Goal: Task Accomplishment & Management: Use online tool/utility

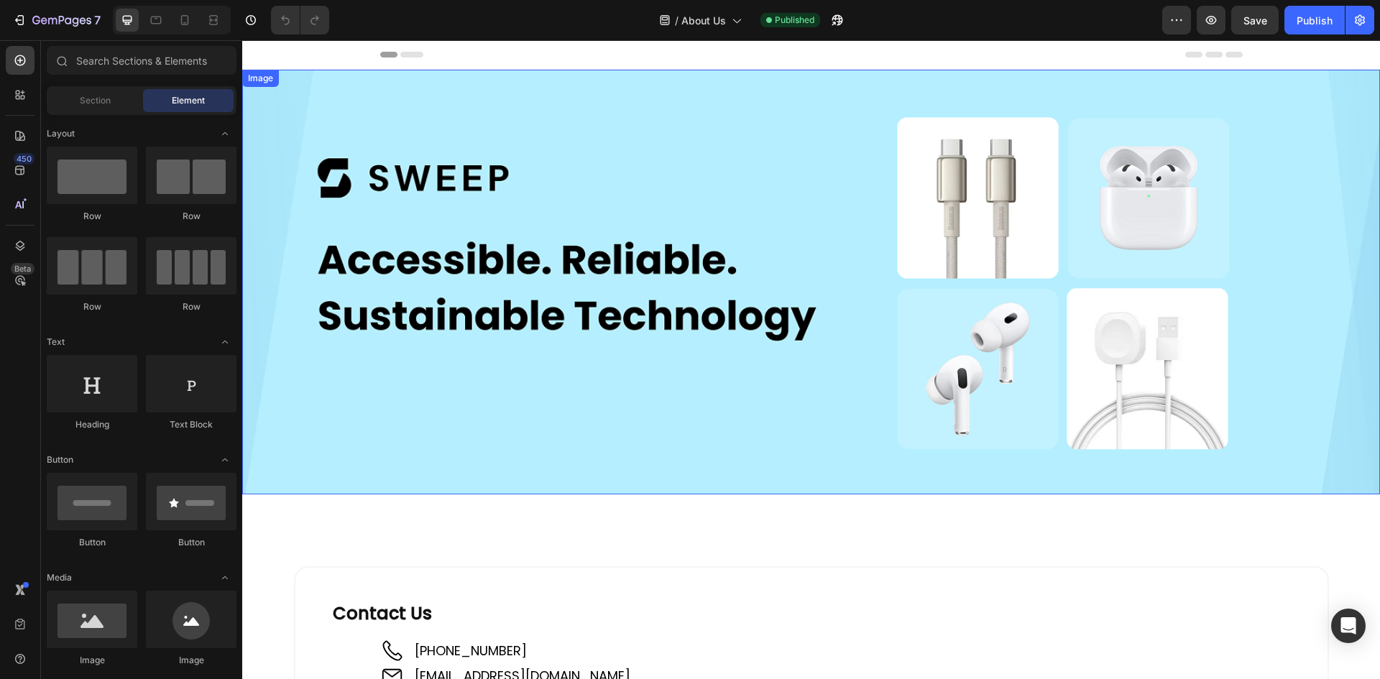
scroll to position [288, 0]
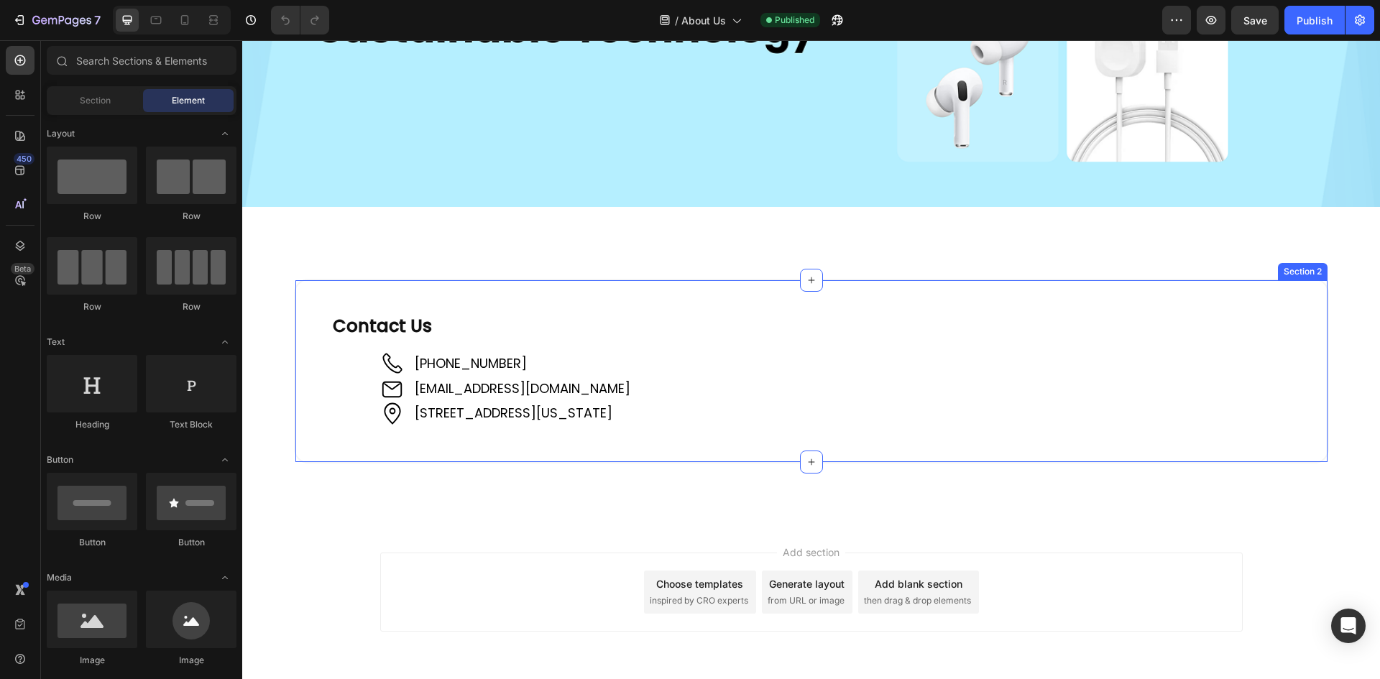
click at [330, 293] on div "Contact Us Heading Image [PHONE_NUMBER] Text Block Image [EMAIL_ADDRESS][DOMAIN…" at bounding box center [811, 371] width 1035 height 184
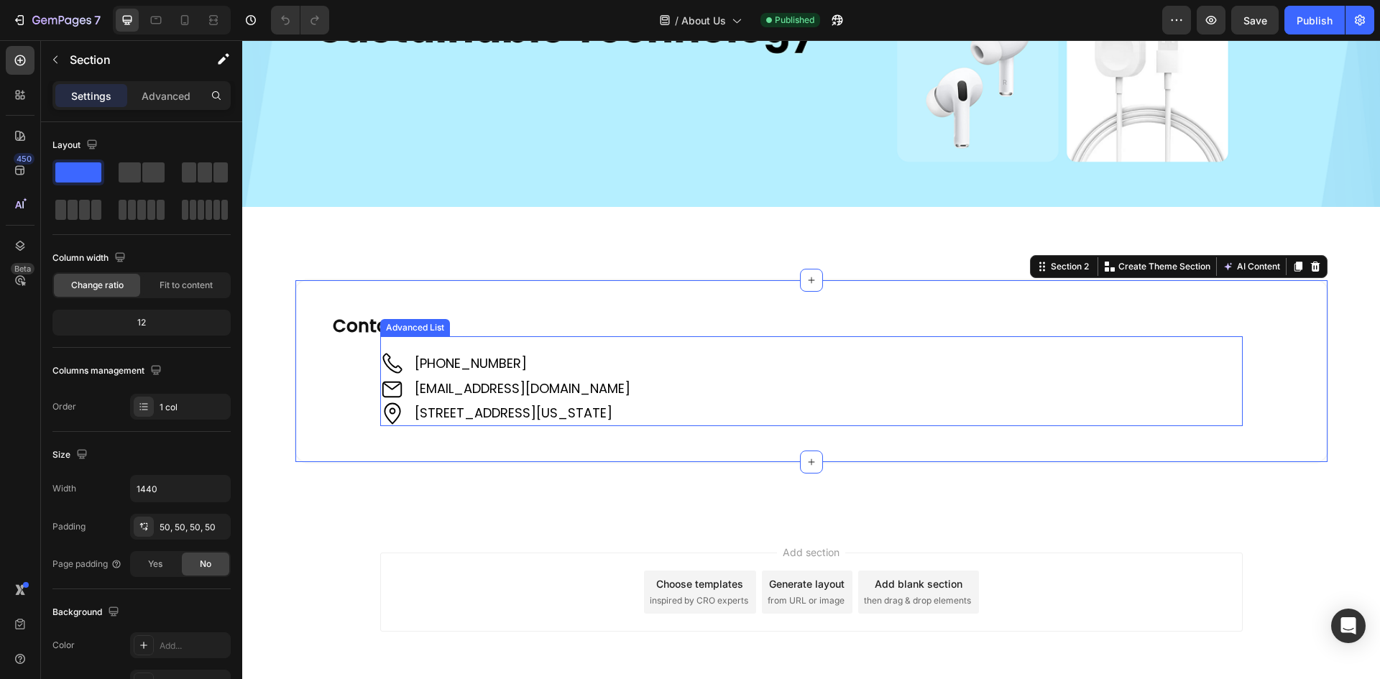
click at [595, 341] on div "Image [PHONE_NUMBER] Text Block Image [EMAIL_ADDRESS][DOMAIN_NAME] Text Block I…" at bounding box center [811, 380] width 863 height 89
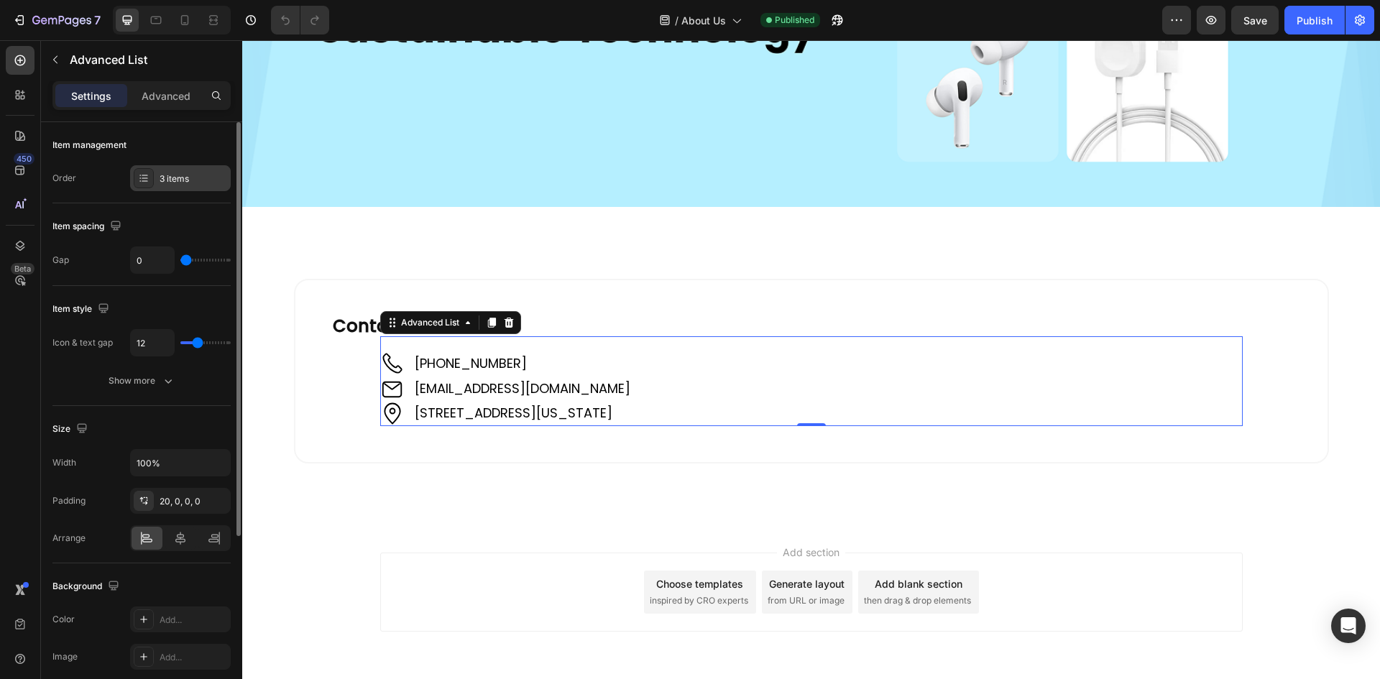
click at [150, 177] on div at bounding box center [144, 178] width 20 height 20
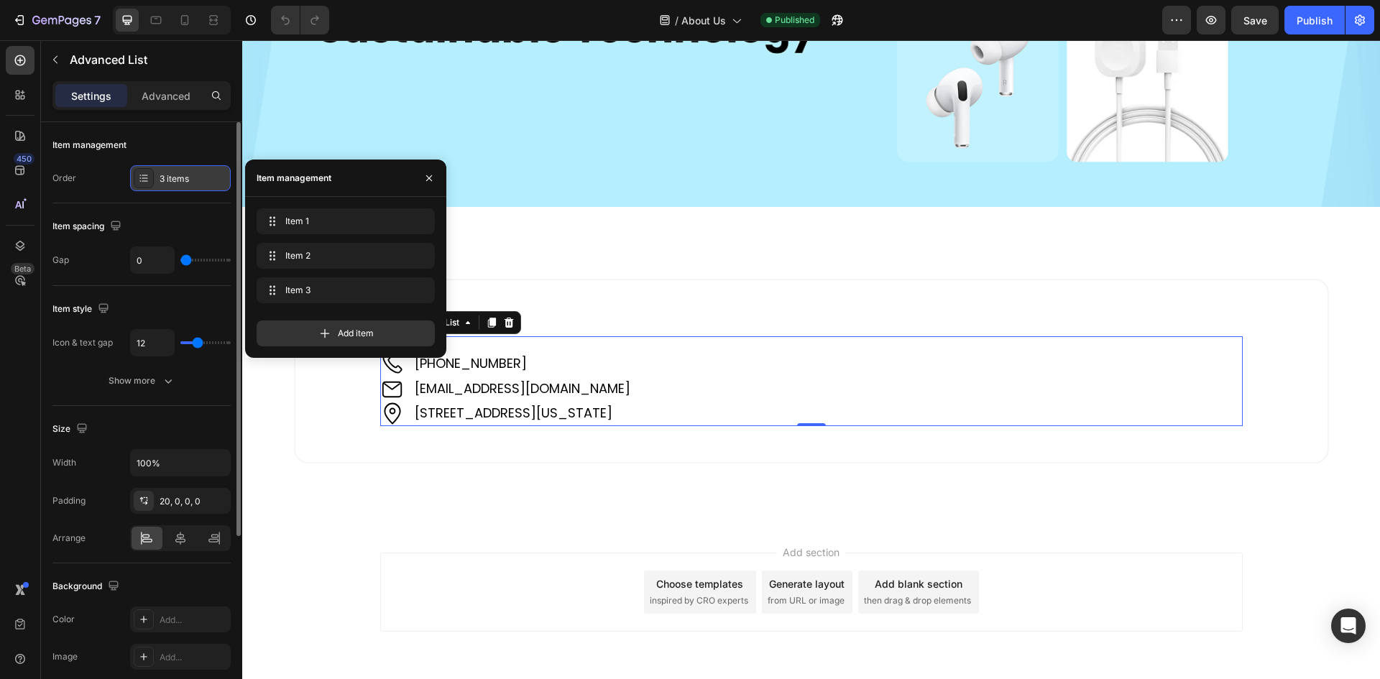
click at [150, 177] on div at bounding box center [144, 178] width 20 height 20
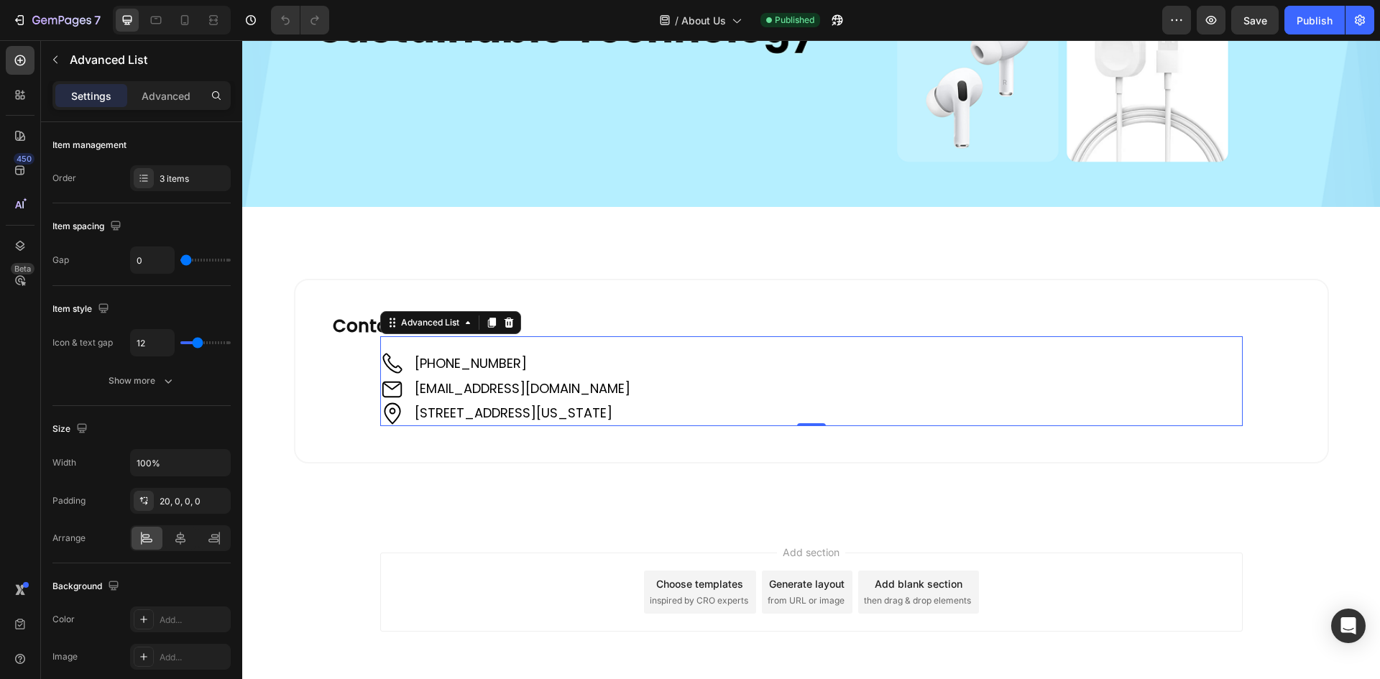
click at [147, 111] on div "Settings Advanced" at bounding box center [141, 101] width 201 height 41
click at [151, 97] on p "Advanced" at bounding box center [166, 95] width 49 height 15
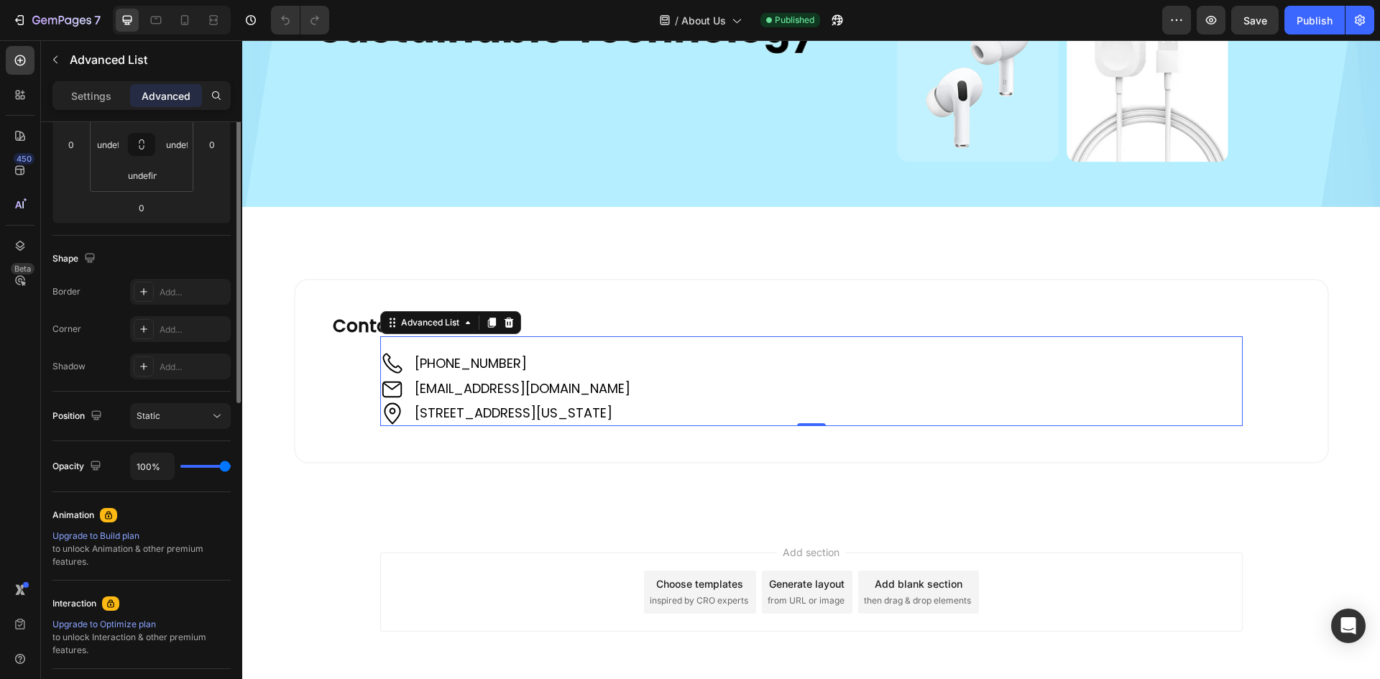
scroll to position [0, 0]
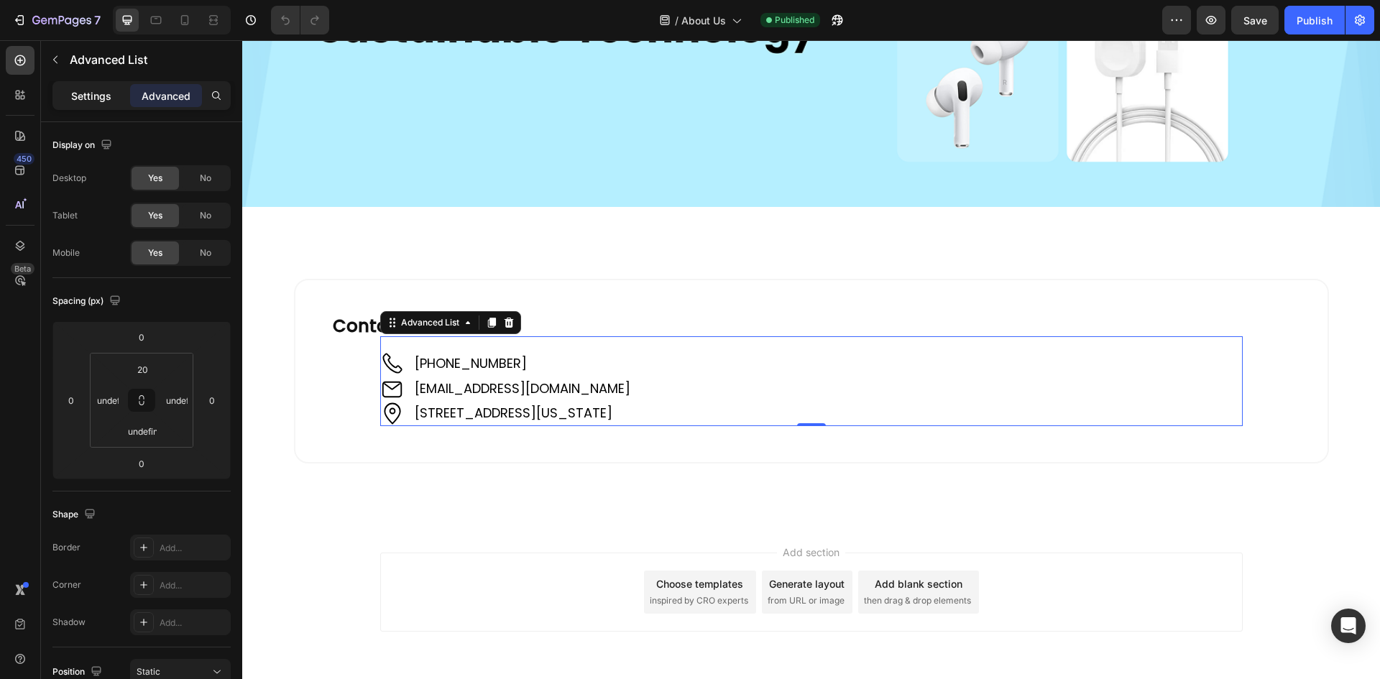
click at [63, 94] on div "Settings" at bounding box center [91, 95] width 72 height 23
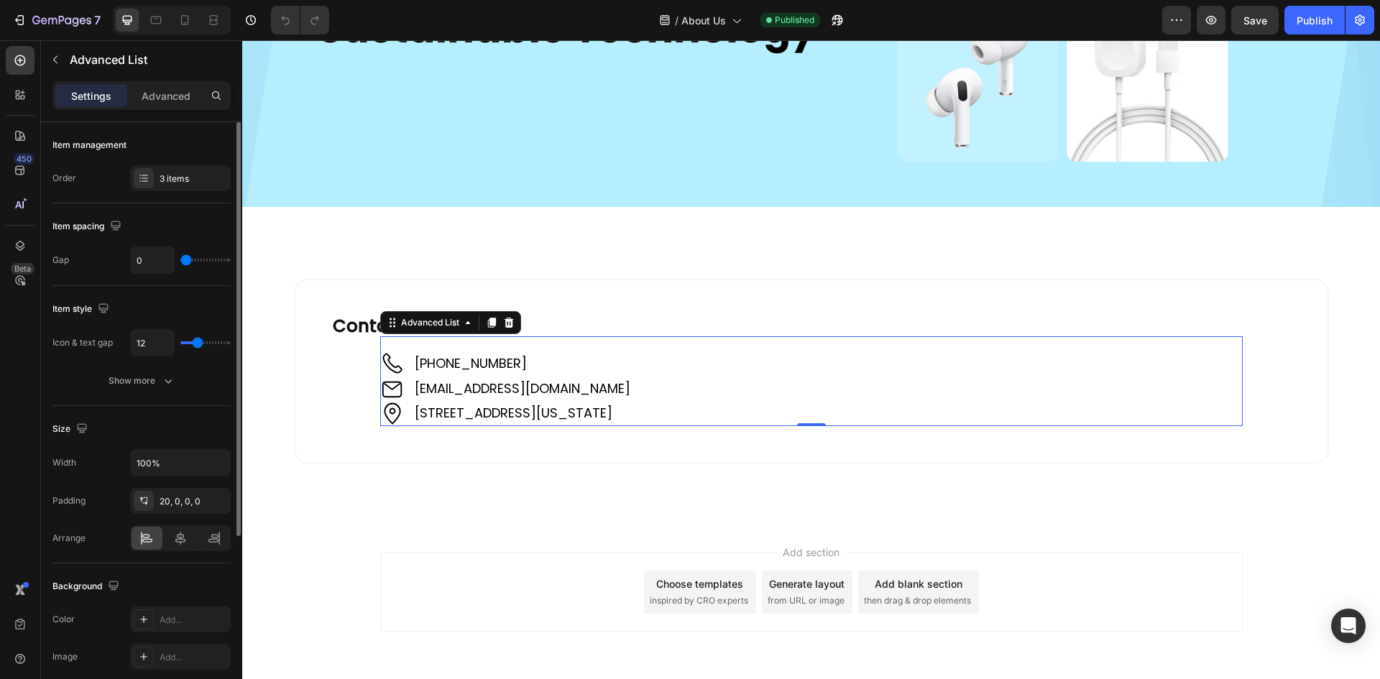
type input "5"
type input "7"
type input "9"
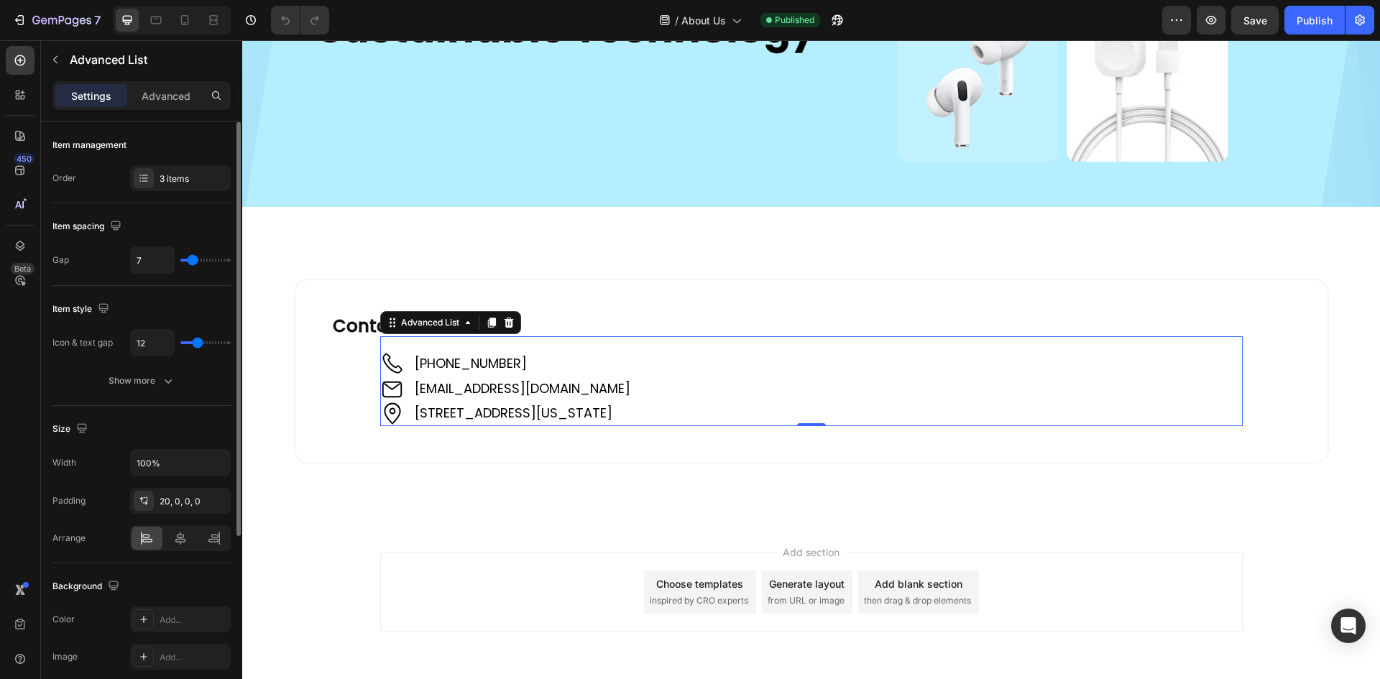
type input "9"
type input "10"
type input "11"
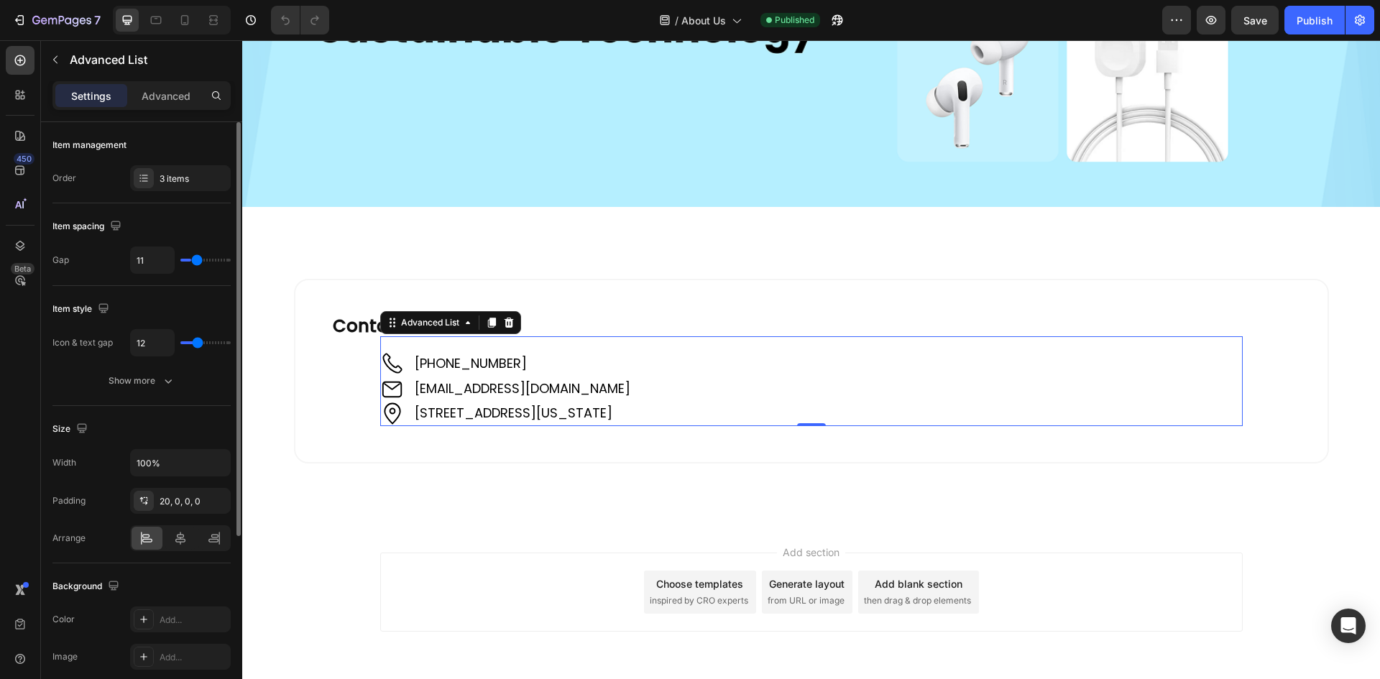
type input "12"
type input "13"
type input "14"
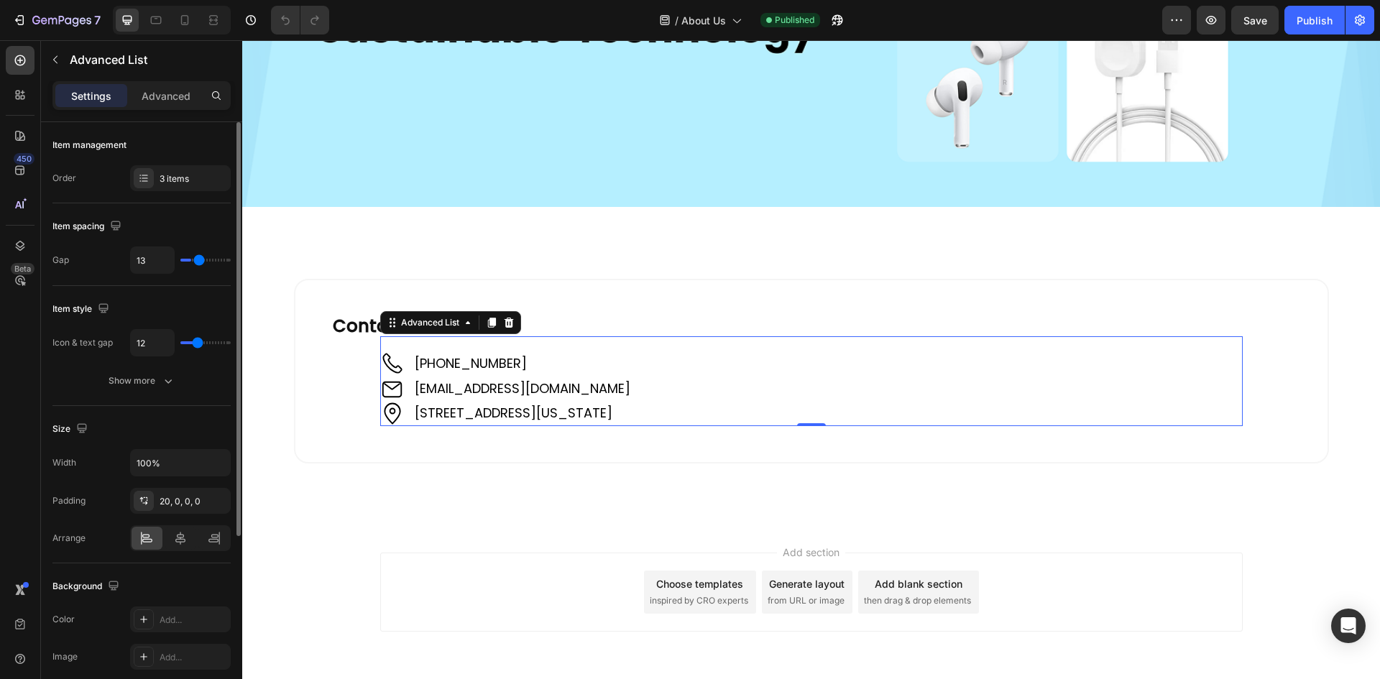
type input "14"
type input "15"
type input "16"
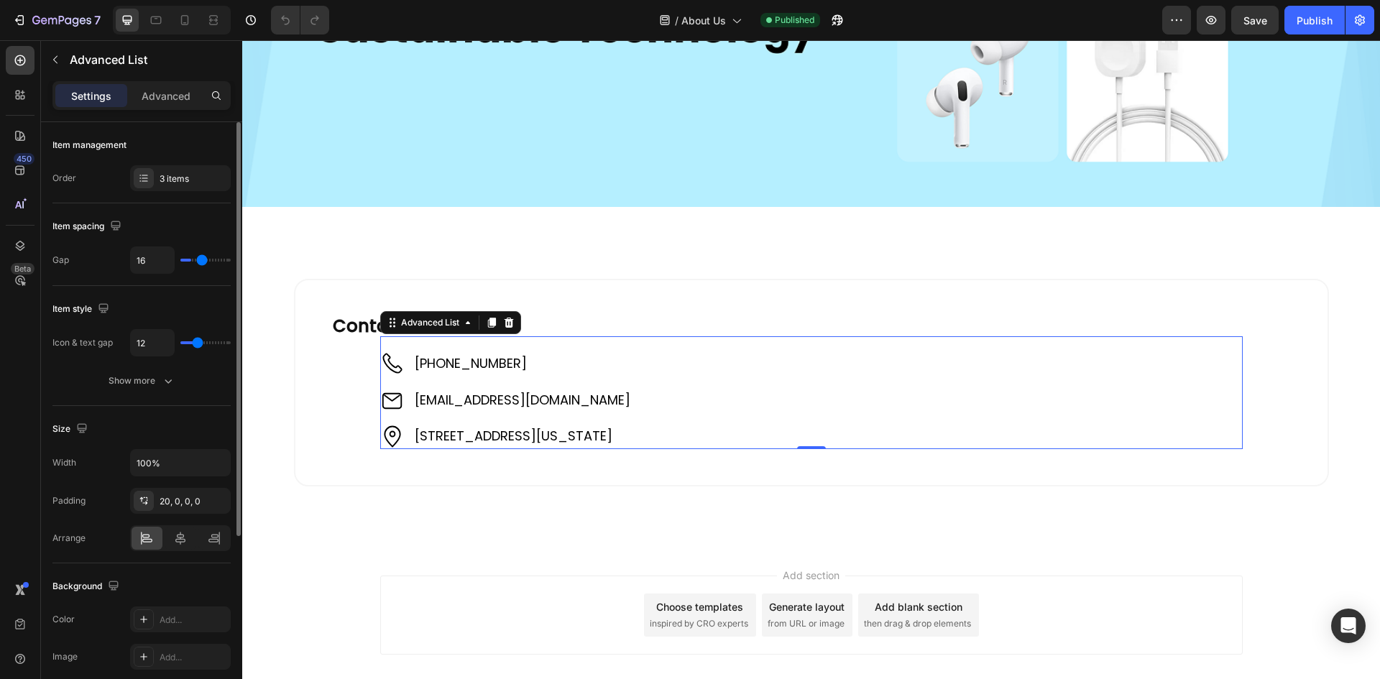
drag, startPoint x: 191, startPoint y: 257, endPoint x: 201, endPoint y: 255, distance: 10.2
type input "16"
click at [201, 259] on input "range" at bounding box center [205, 260] width 50 height 3
type input "15"
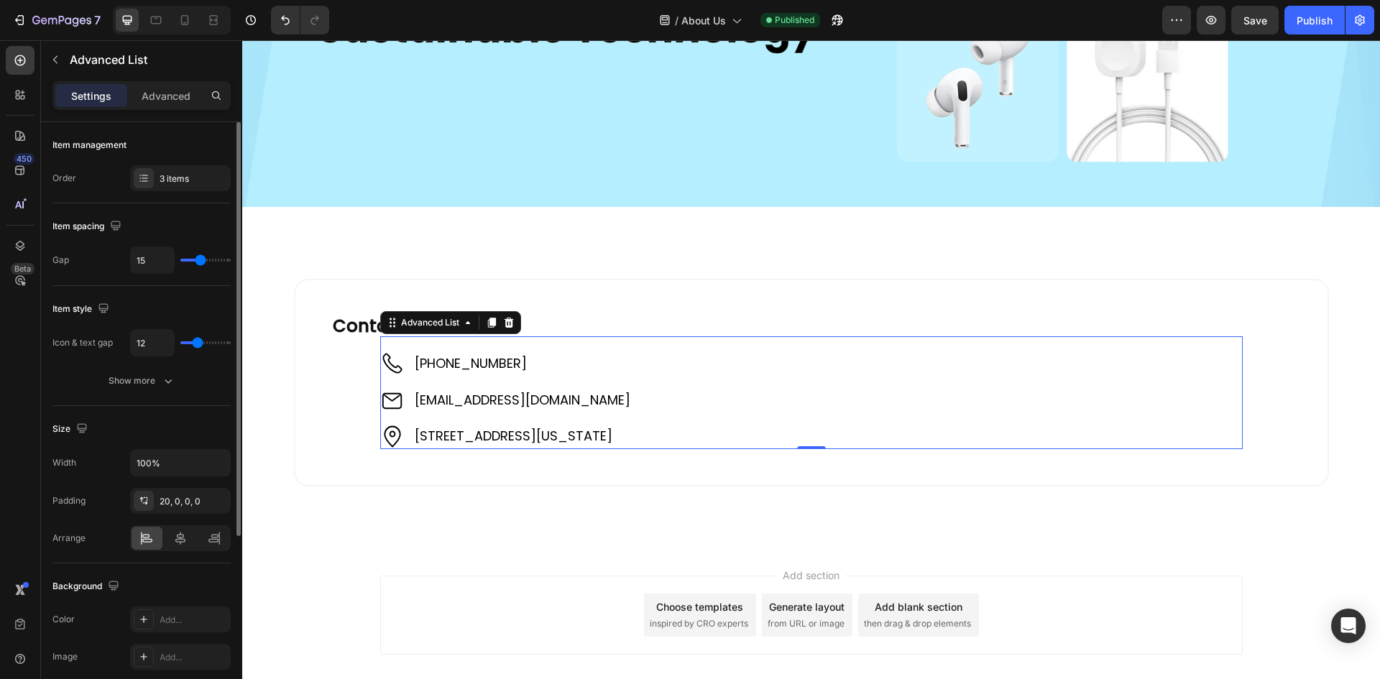
type input "14"
type input "13"
type input "10"
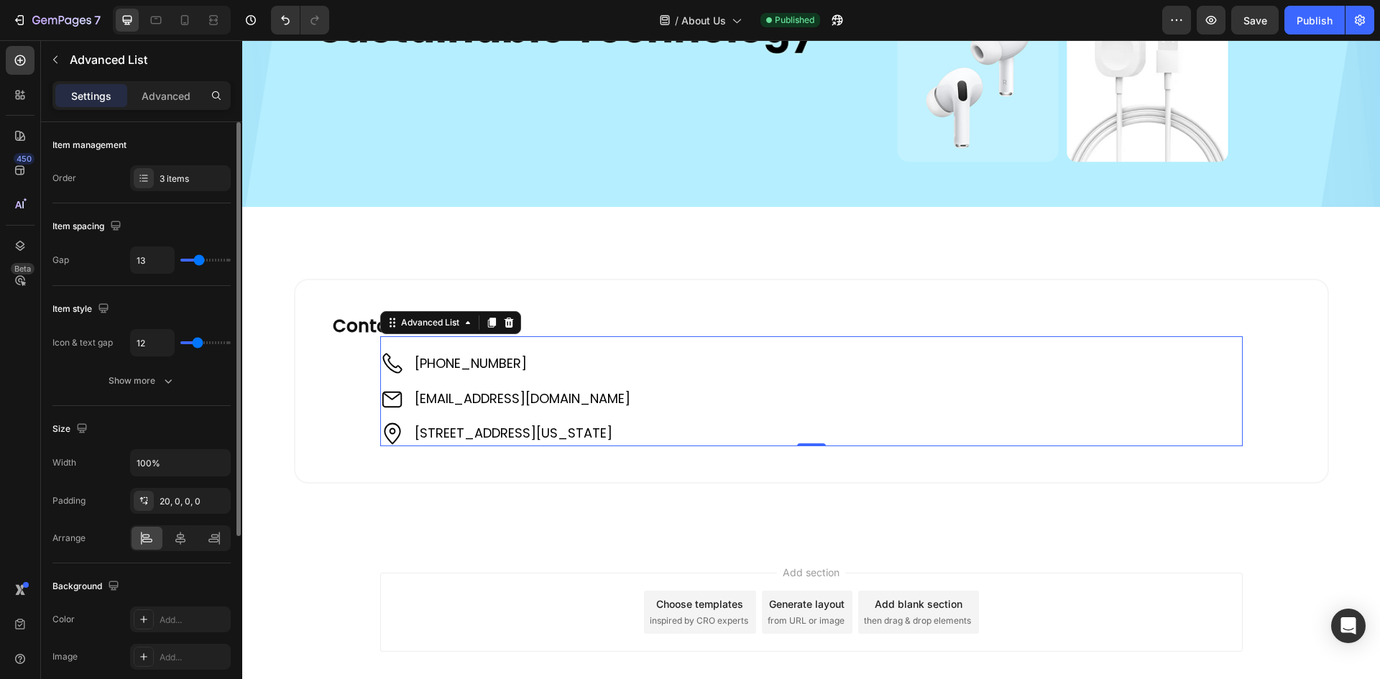
type input "10"
type input "8"
type input "6"
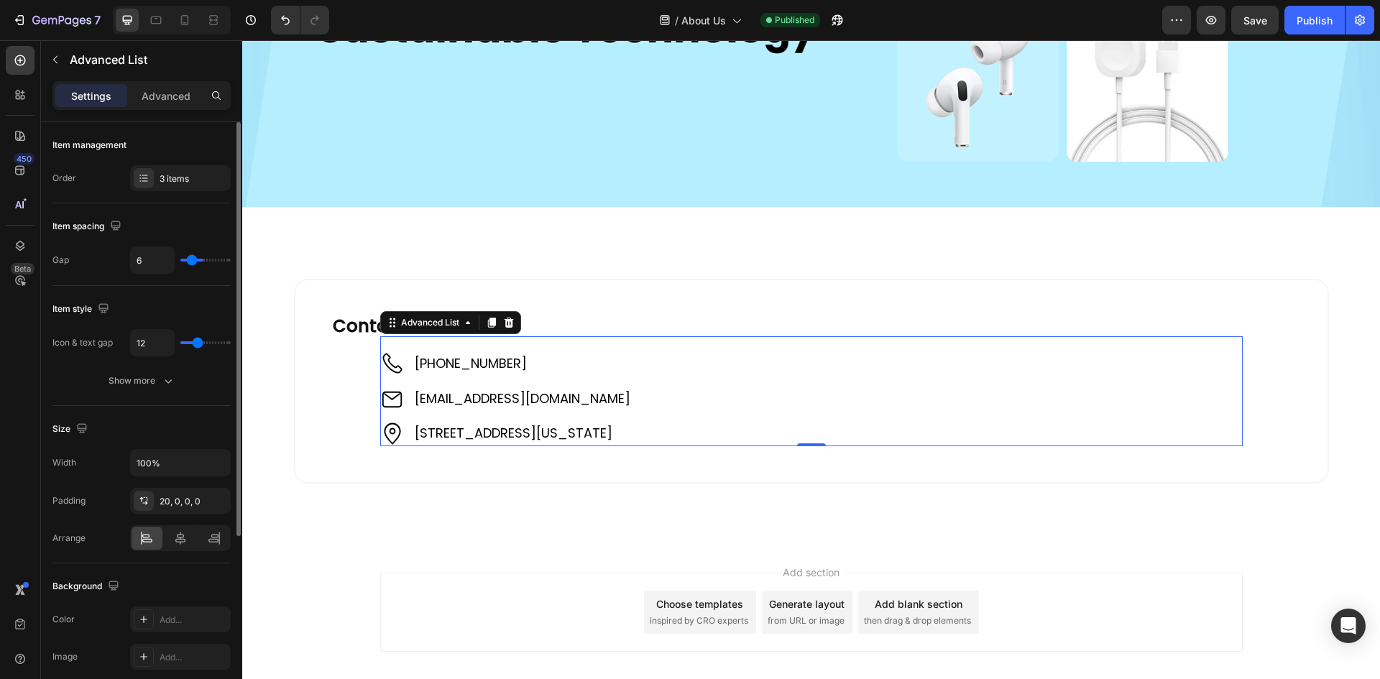
type input "5"
type input "1"
type input "0"
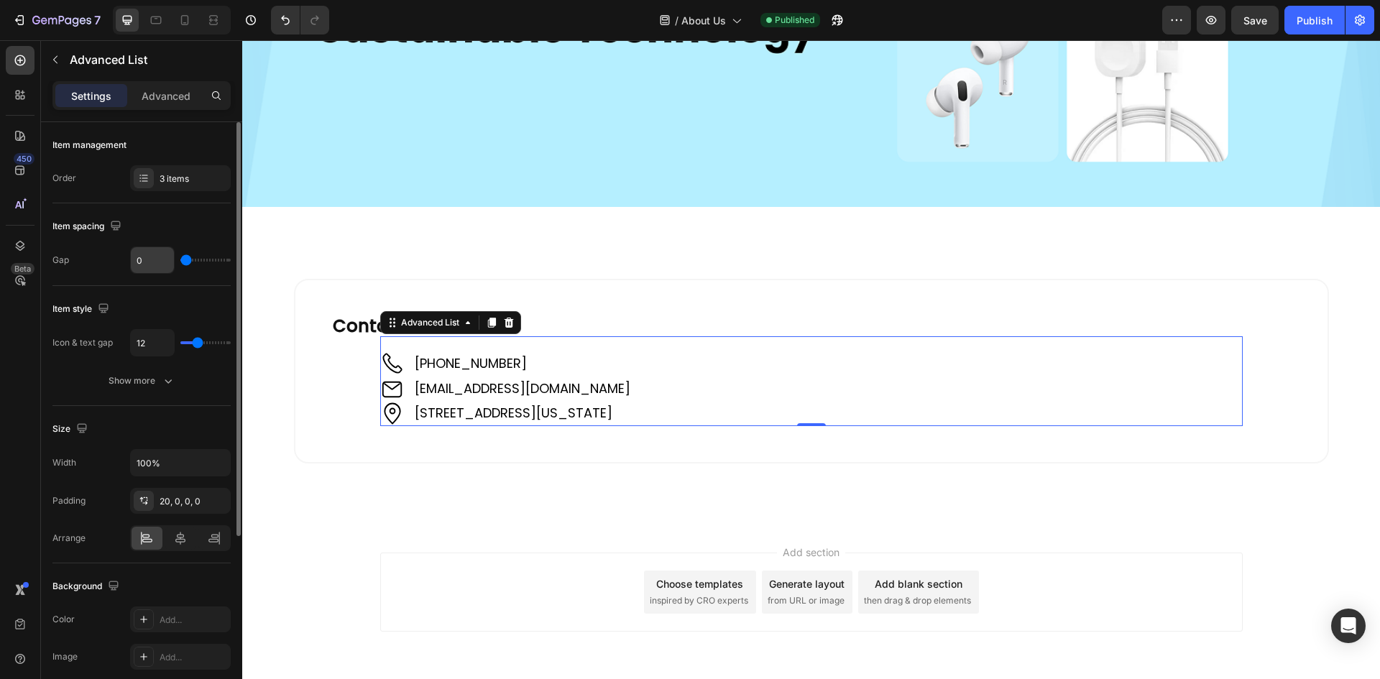
drag, startPoint x: 201, startPoint y: 255, endPoint x: 162, endPoint y: 256, distance: 39.5
type input "0"
click at [180, 259] on input "range" at bounding box center [205, 260] width 50 height 3
click at [129, 379] on div "Show more" at bounding box center [142, 381] width 67 height 14
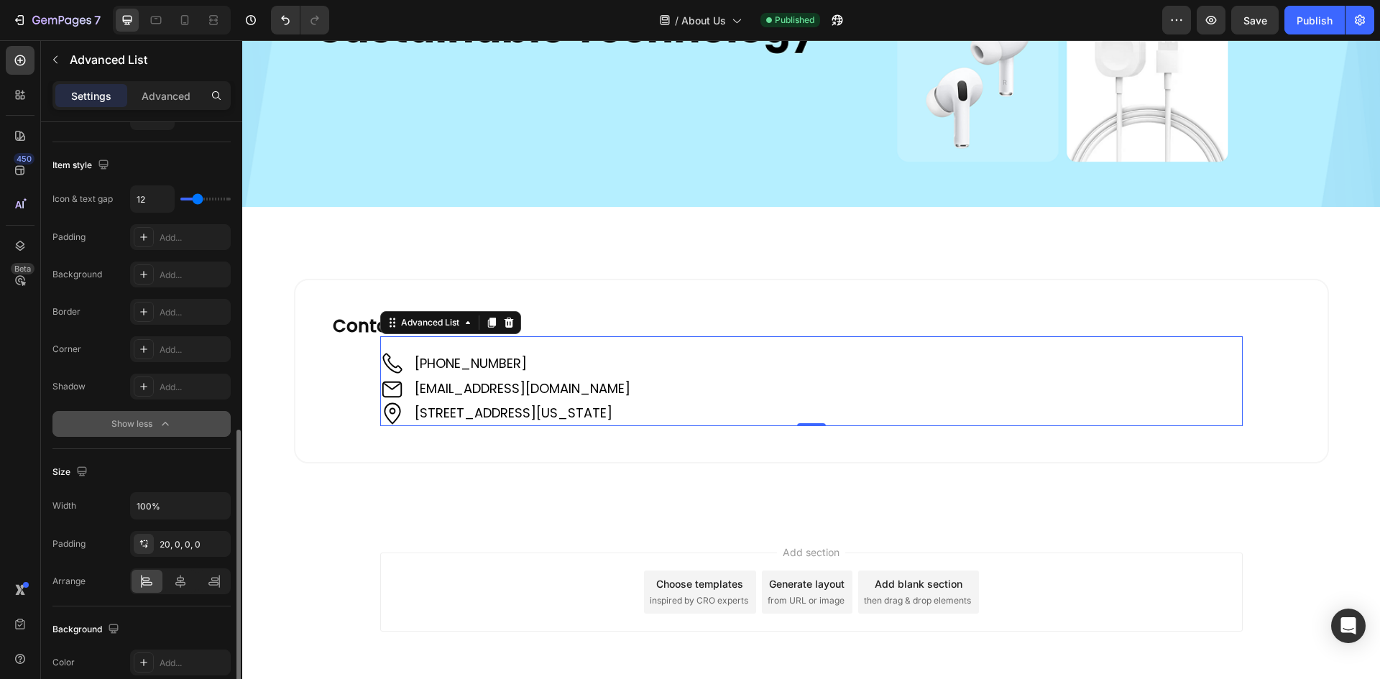
scroll to position [431, 0]
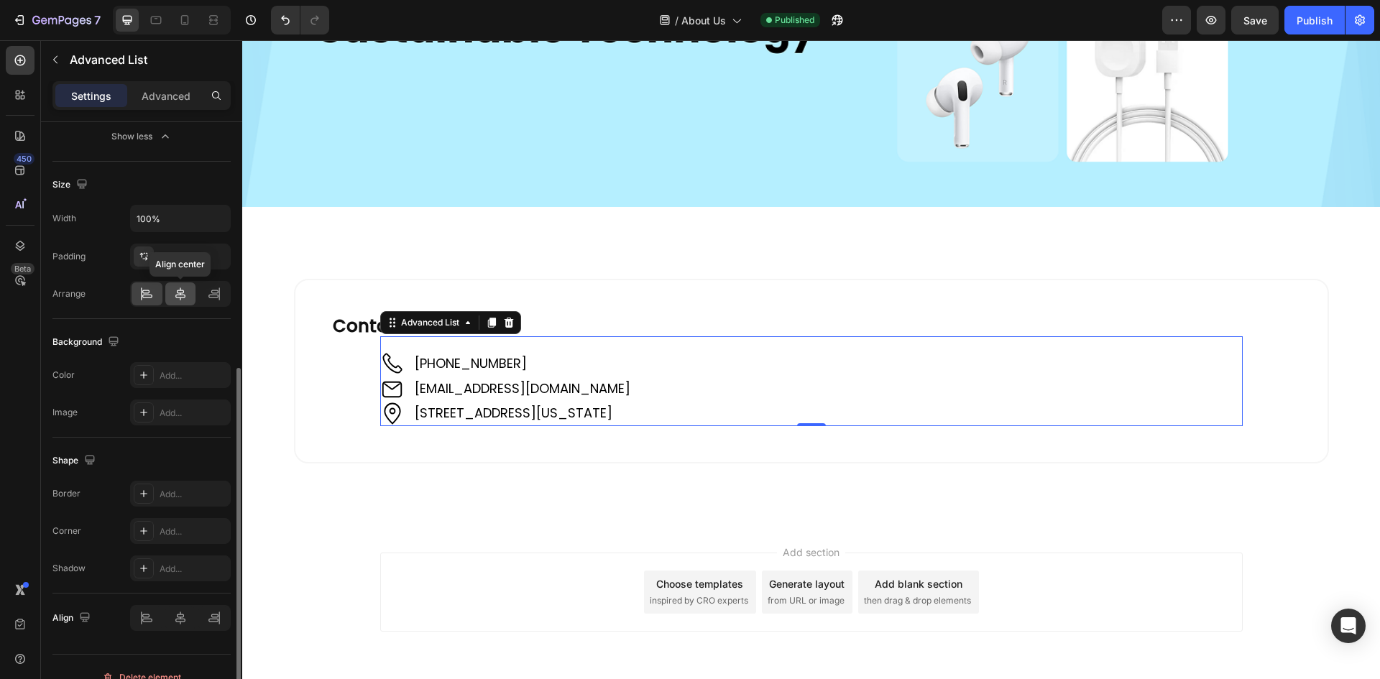
click at [179, 290] on icon at bounding box center [180, 294] width 10 height 13
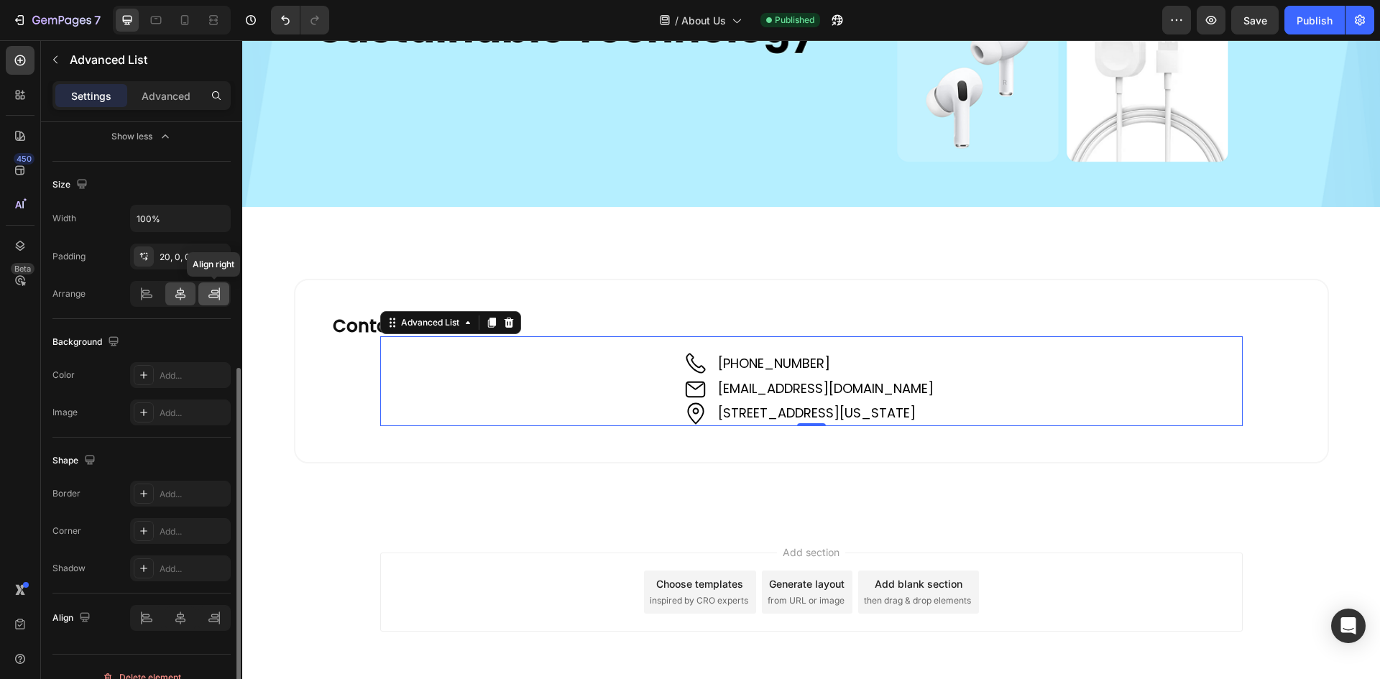
click at [212, 291] on icon at bounding box center [214, 294] width 14 height 14
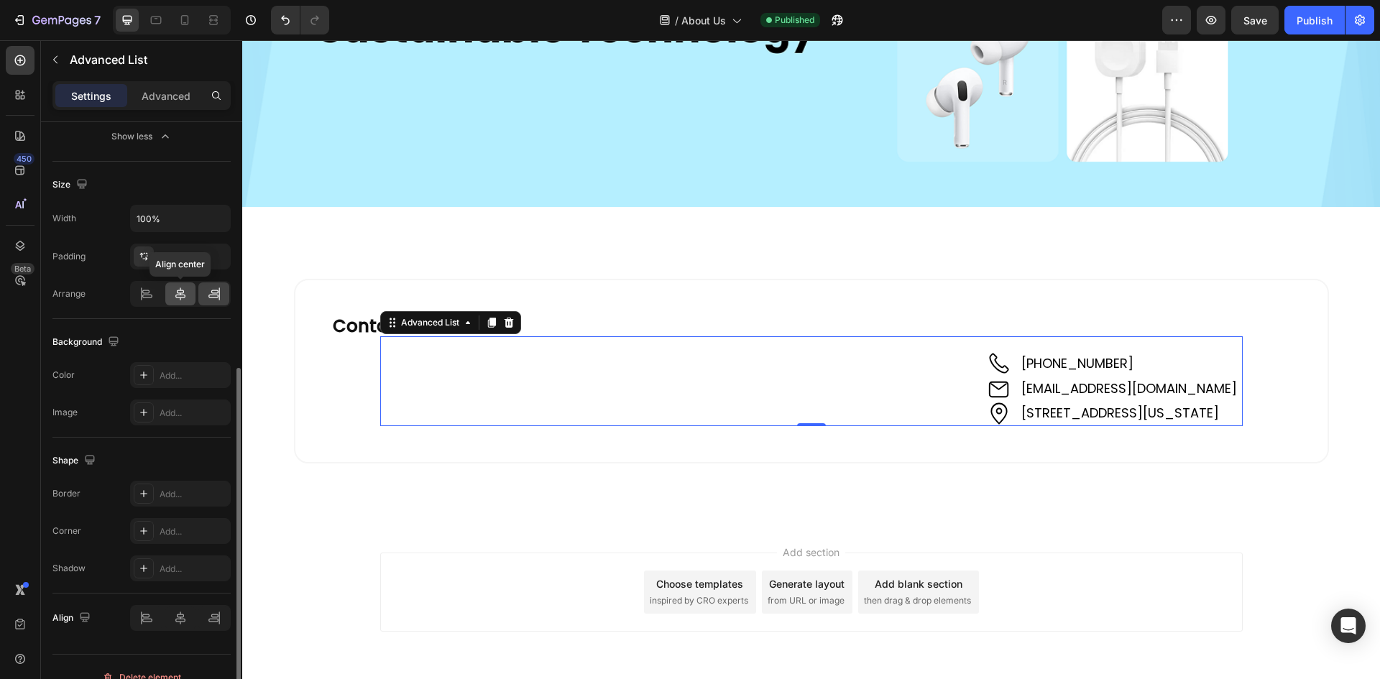
click at [175, 296] on icon at bounding box center [180, 294] width 14 height 14
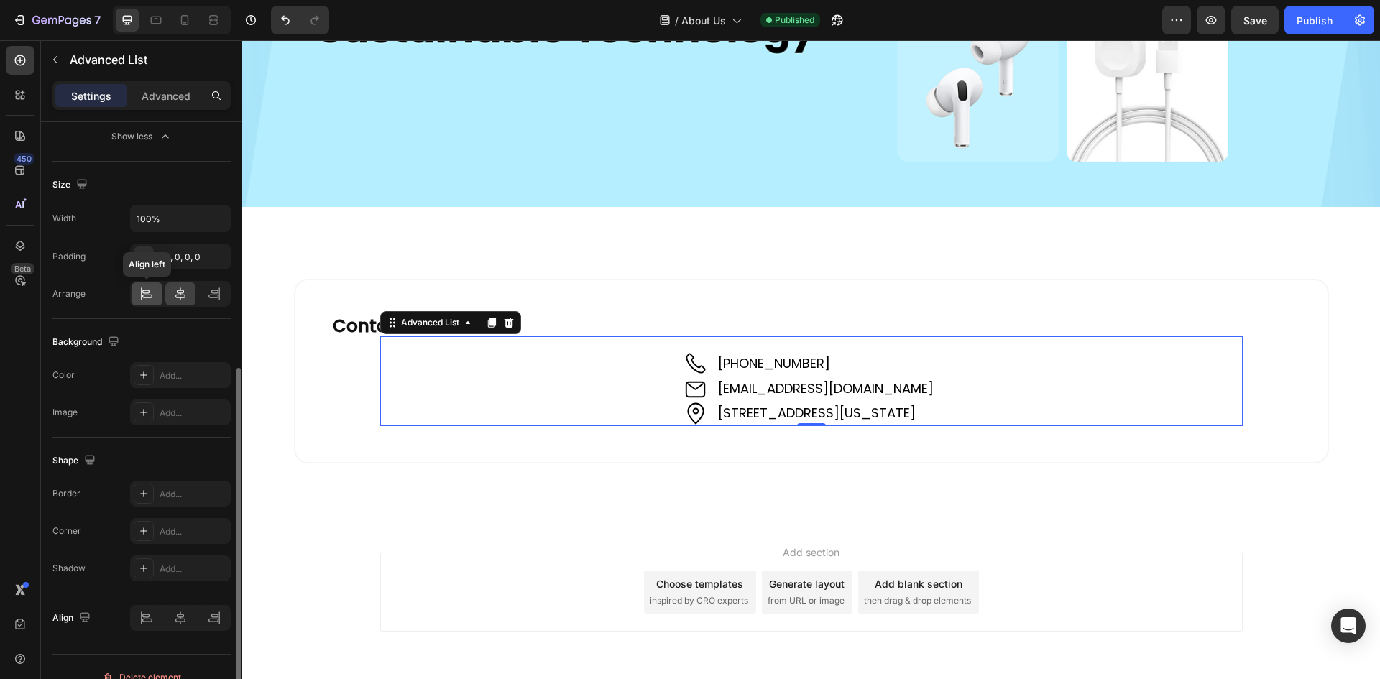
click at [135, 297] on div at bounding box center [147, 293] width 31 height 23
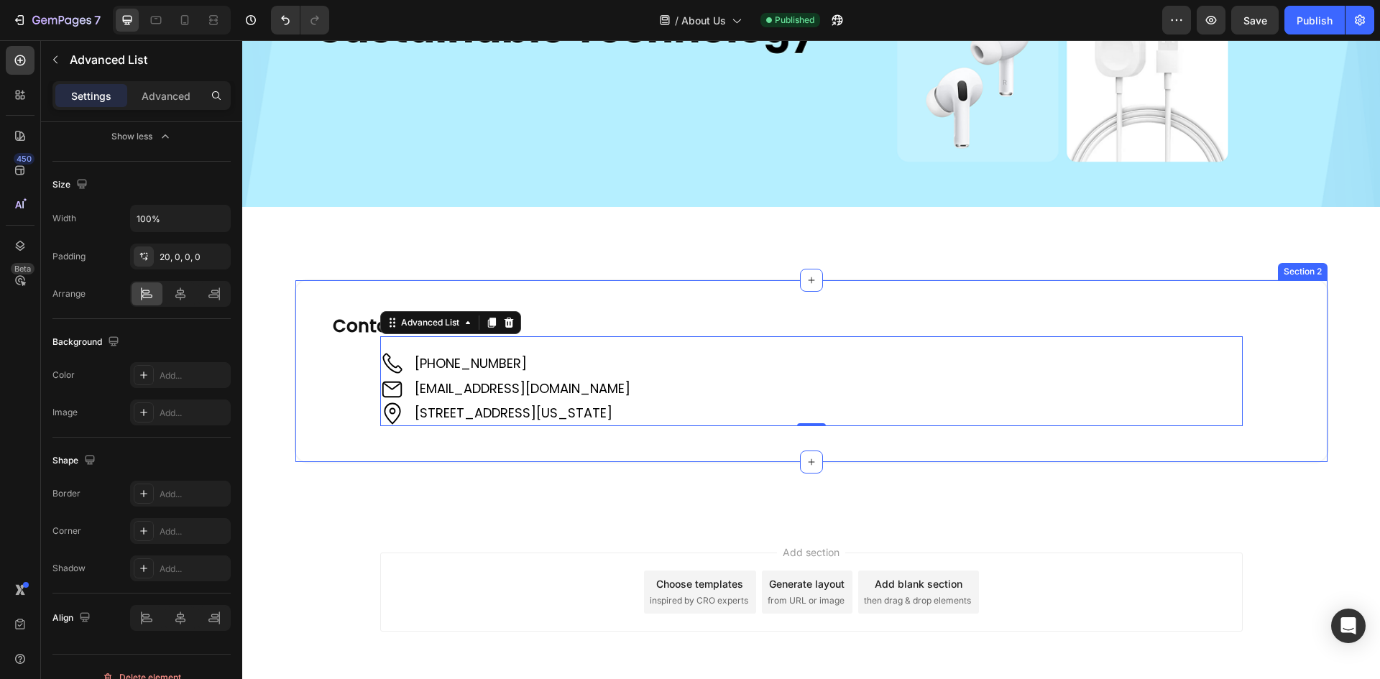
click at [302, 295] on div "Contact Us Heading Image [PHONE_NUMBER] Text Block Image [EMAIL_ADDRESS][DOMAIN…" at bounding box center [811, 371] width 1035 height 184
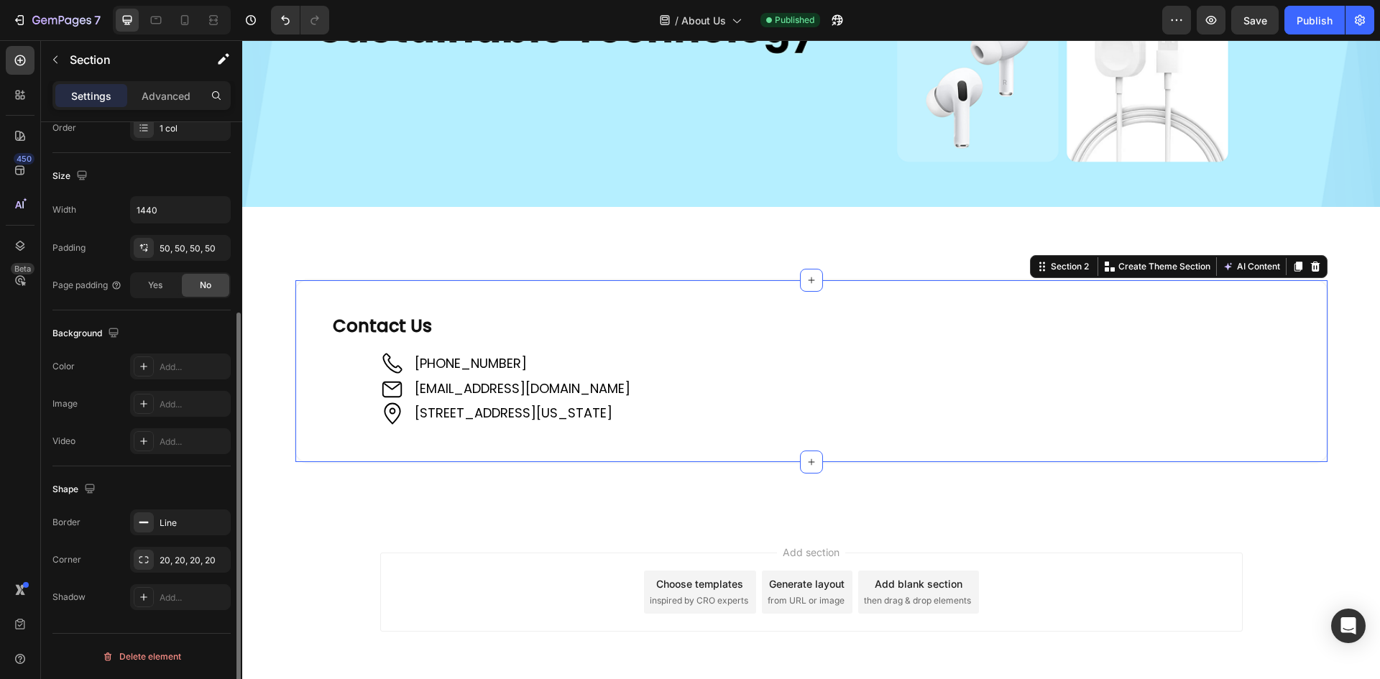
scroll to position [0, 0]
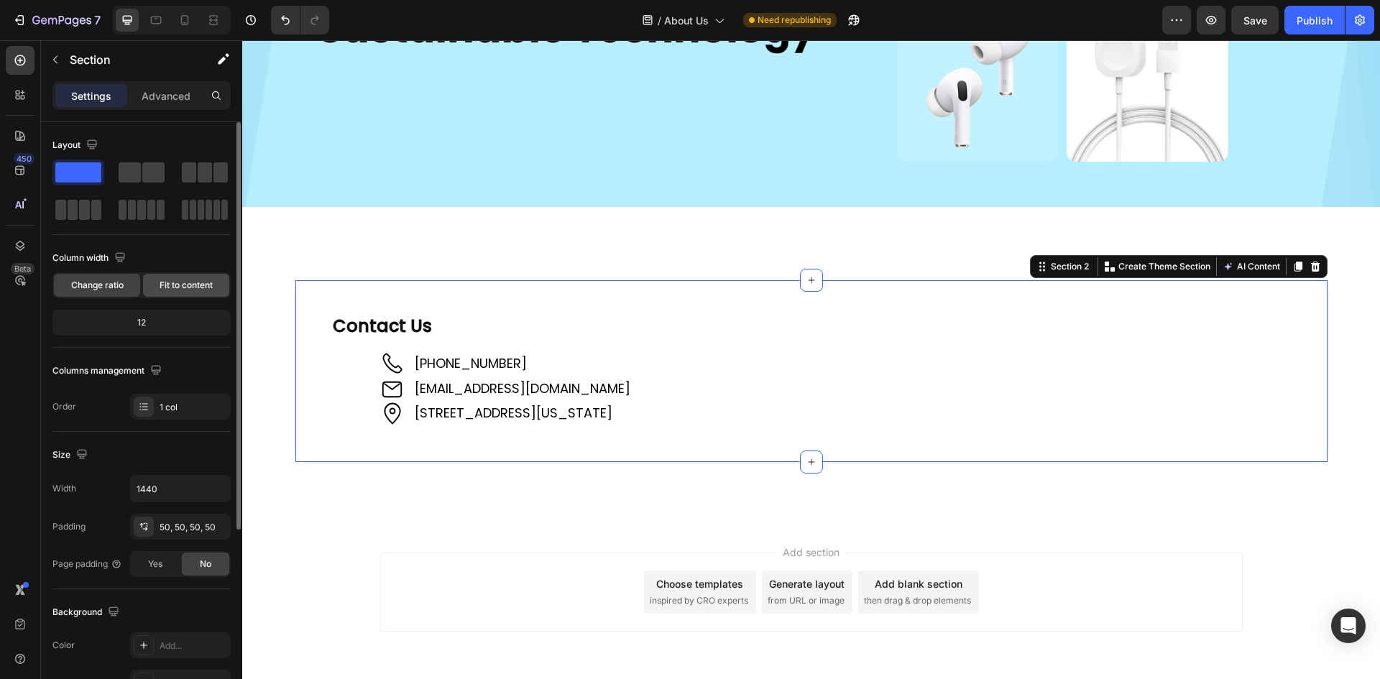
click at [171, 283] on span "Fit to content" at bounding box center [186, 285] width 53 height 13
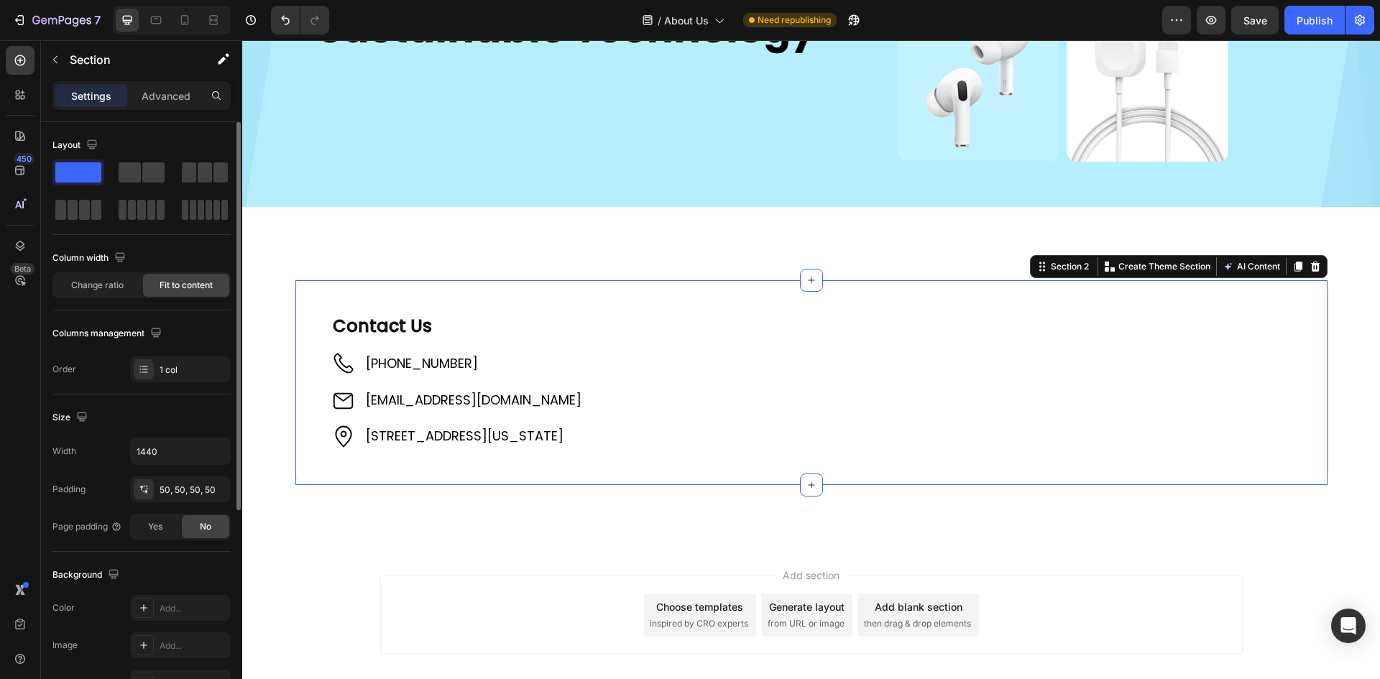
drag, startPoint x: 110, startPoint y: 282, endPoint x: 160, endPoint y: 280, distance: 49.7
click at [109, 282] on span "Change ratio" at bounding box center [97, 285] width 52 height 13
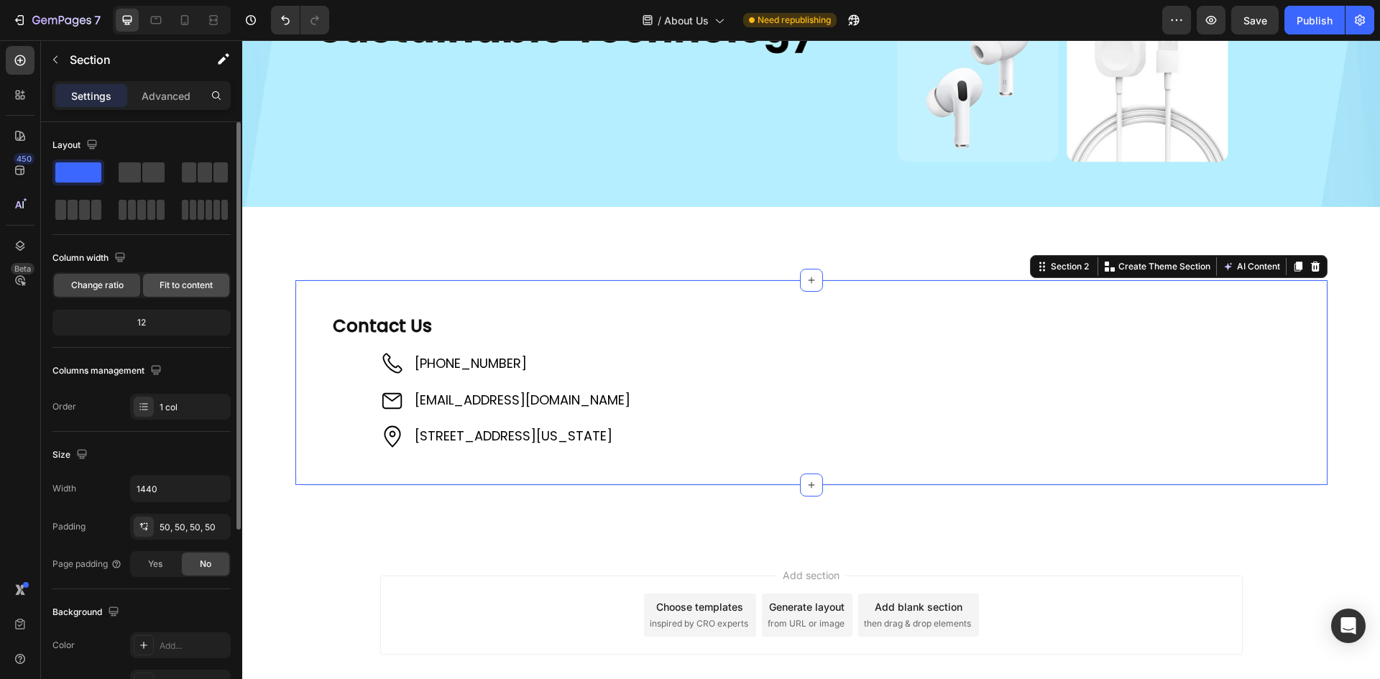
click at [183, 280] on span "Fit to content" at bounding box center [186, 285] width 53 height 13
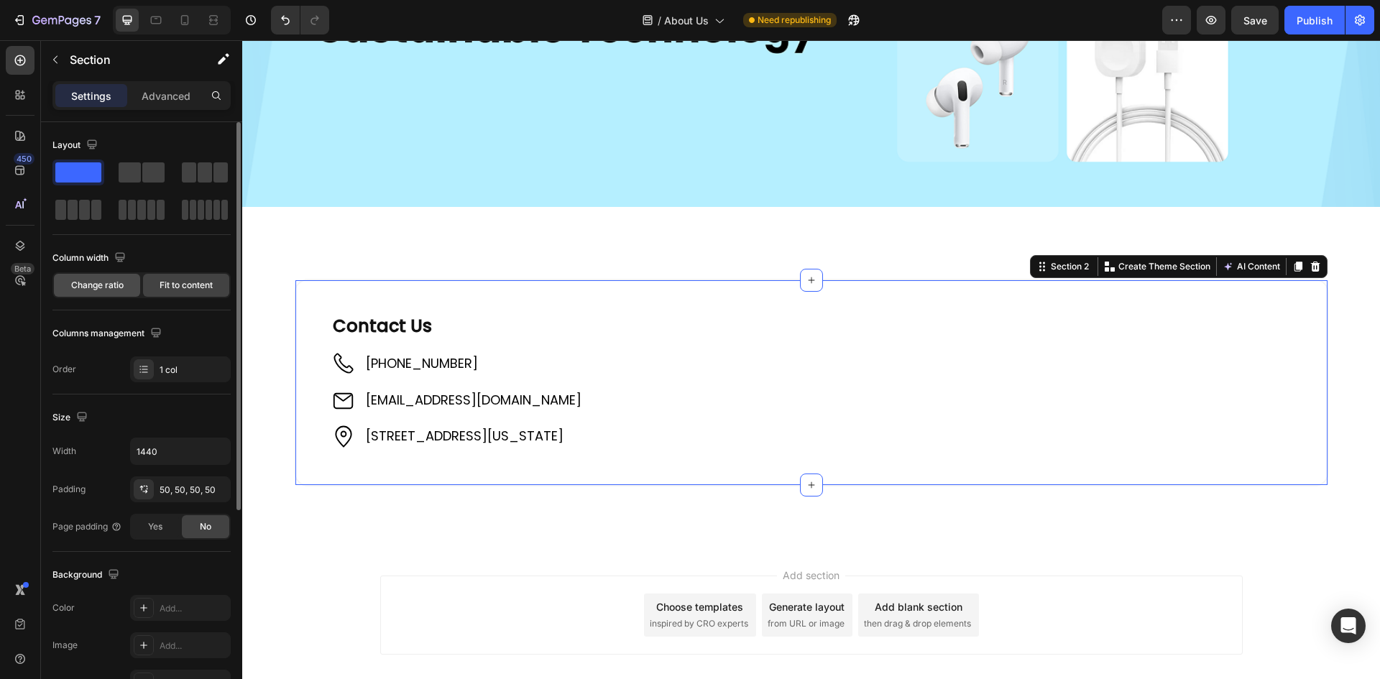
click at [105, 285] on span "Change ratio" at bounding box center [97, 285] width 52 height 13
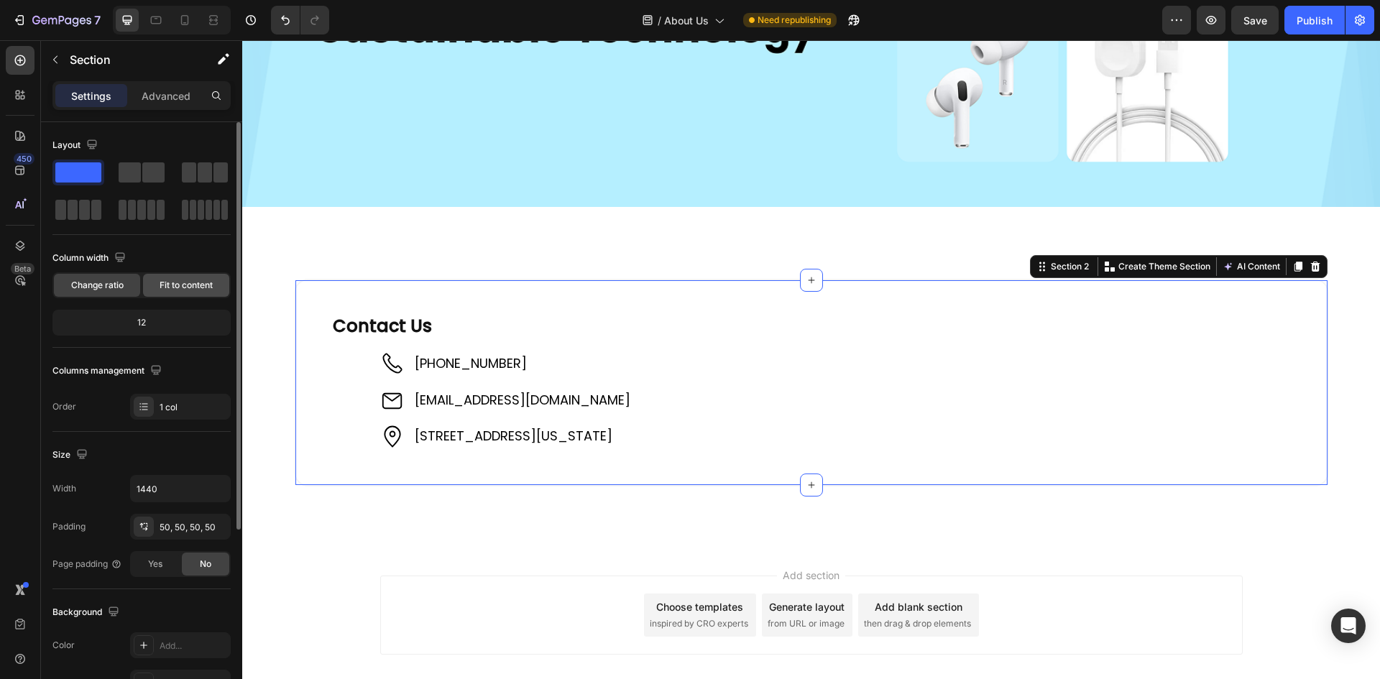
click at [175, 283] on span "Fit to content" at bounding box center [186, 285] width 53 height 13
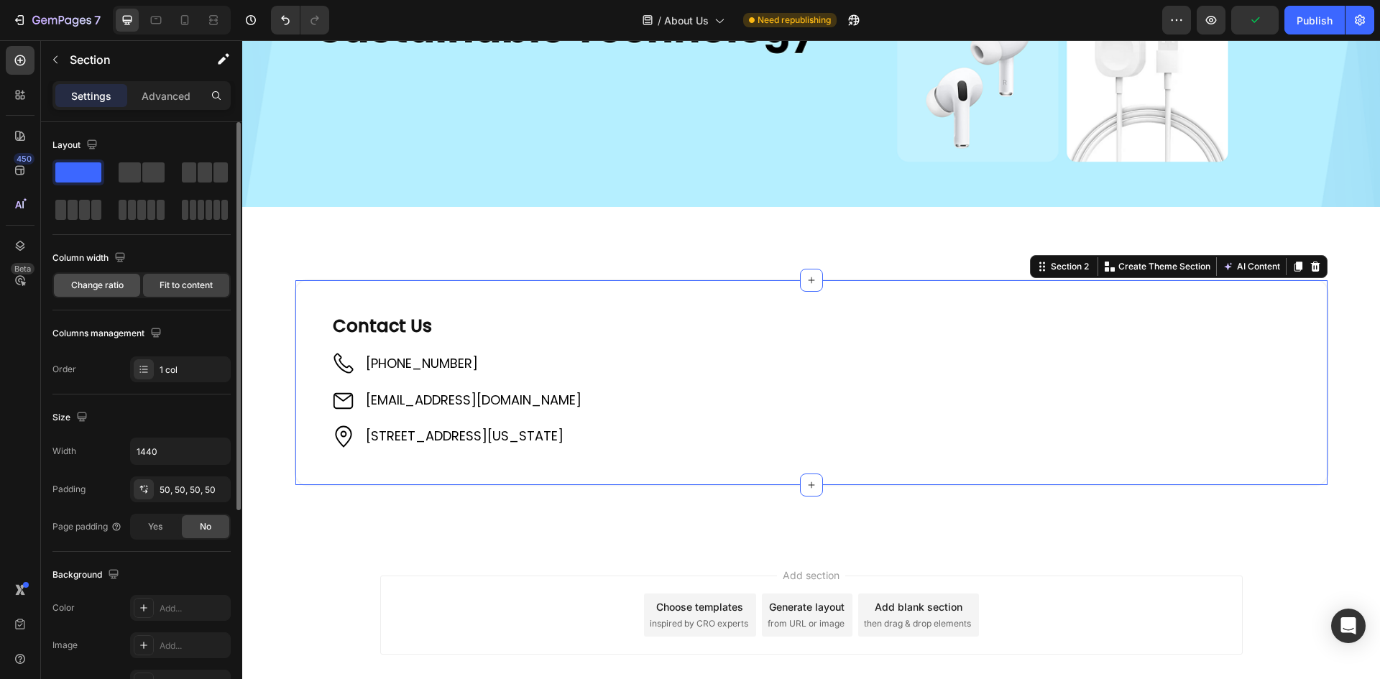
click at [107, 282] on span "Change ratio" at bounding box center [97, 285] width 52 height 13
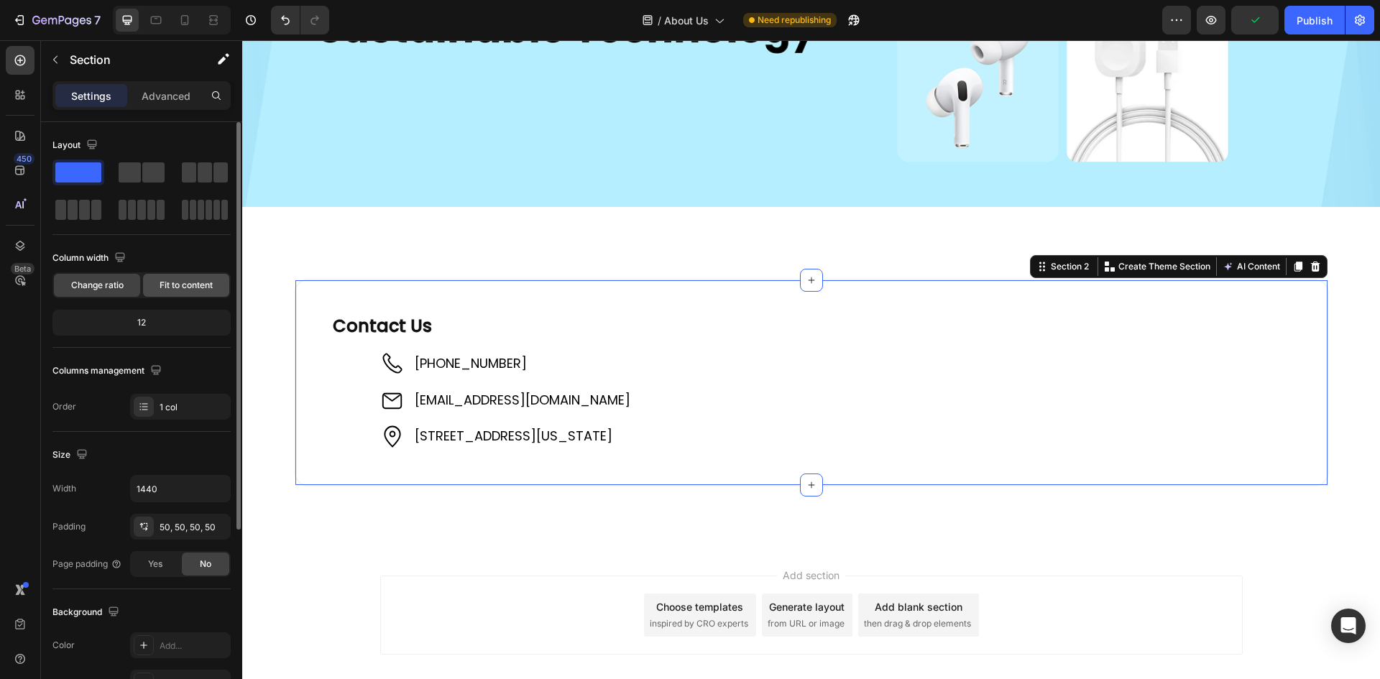
click at [171, 283] on span "Fit to content" at bounding box center [186, 285] width 53 height 13
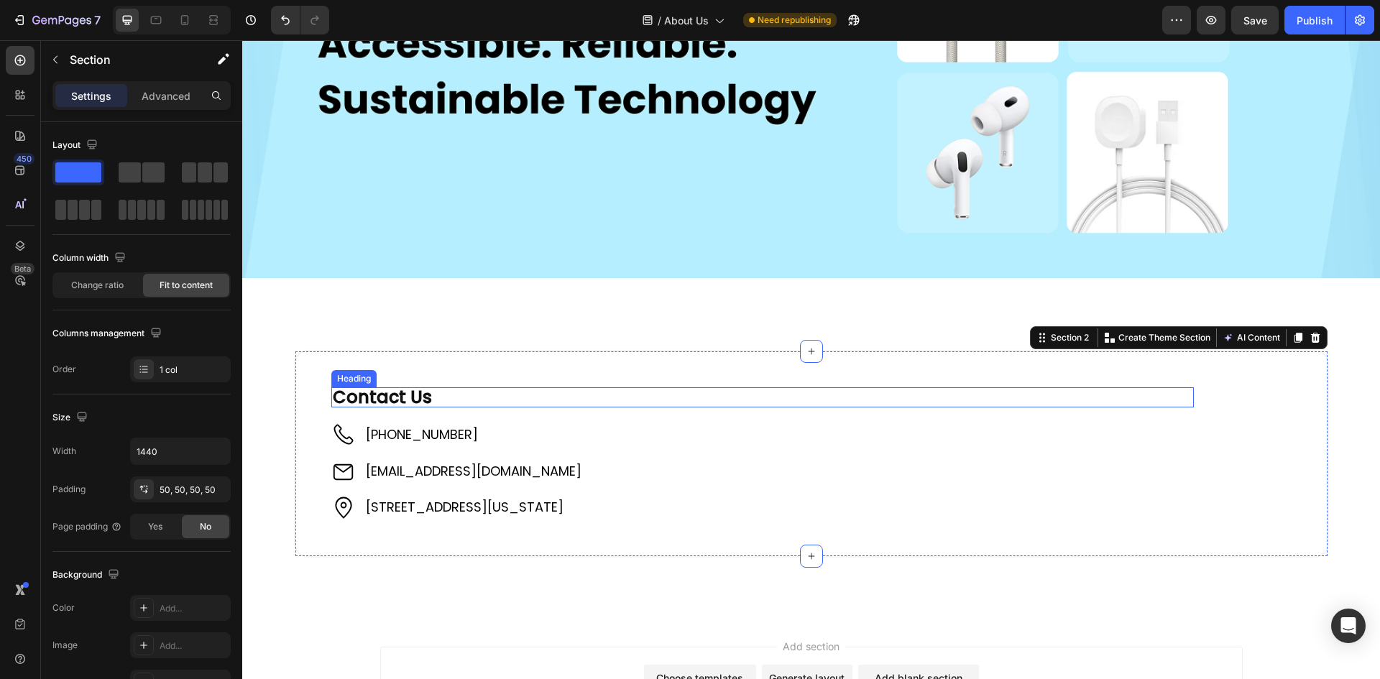
scroll to position [218, 0]
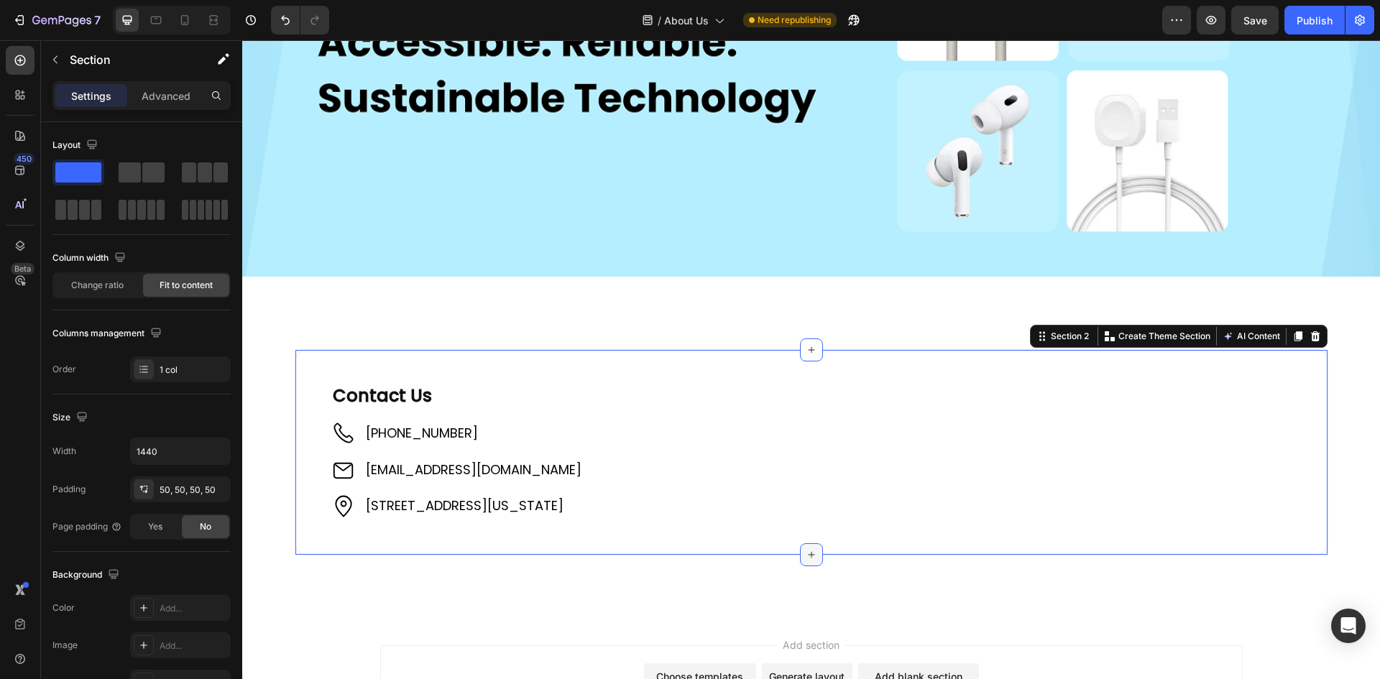
click at [806, 557] on icon at bounding box center [812, 555] width 12 height 12
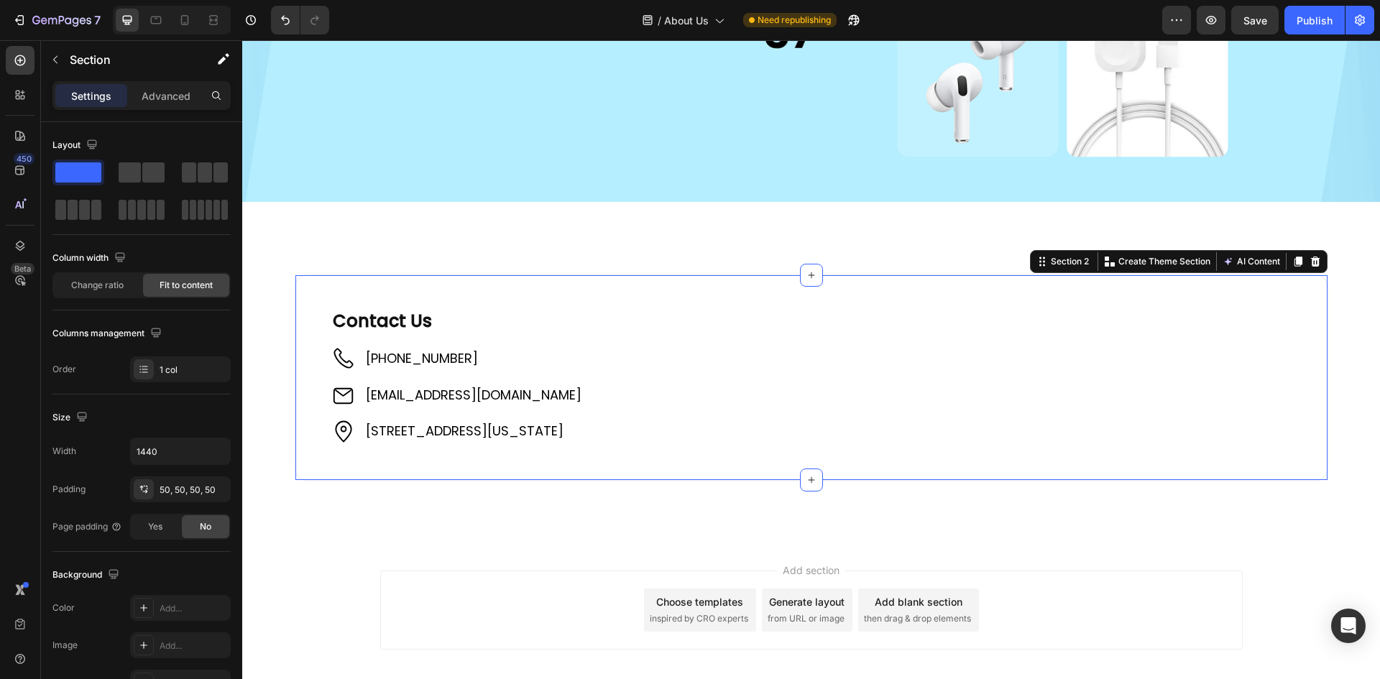
scroll to position [362, 0]
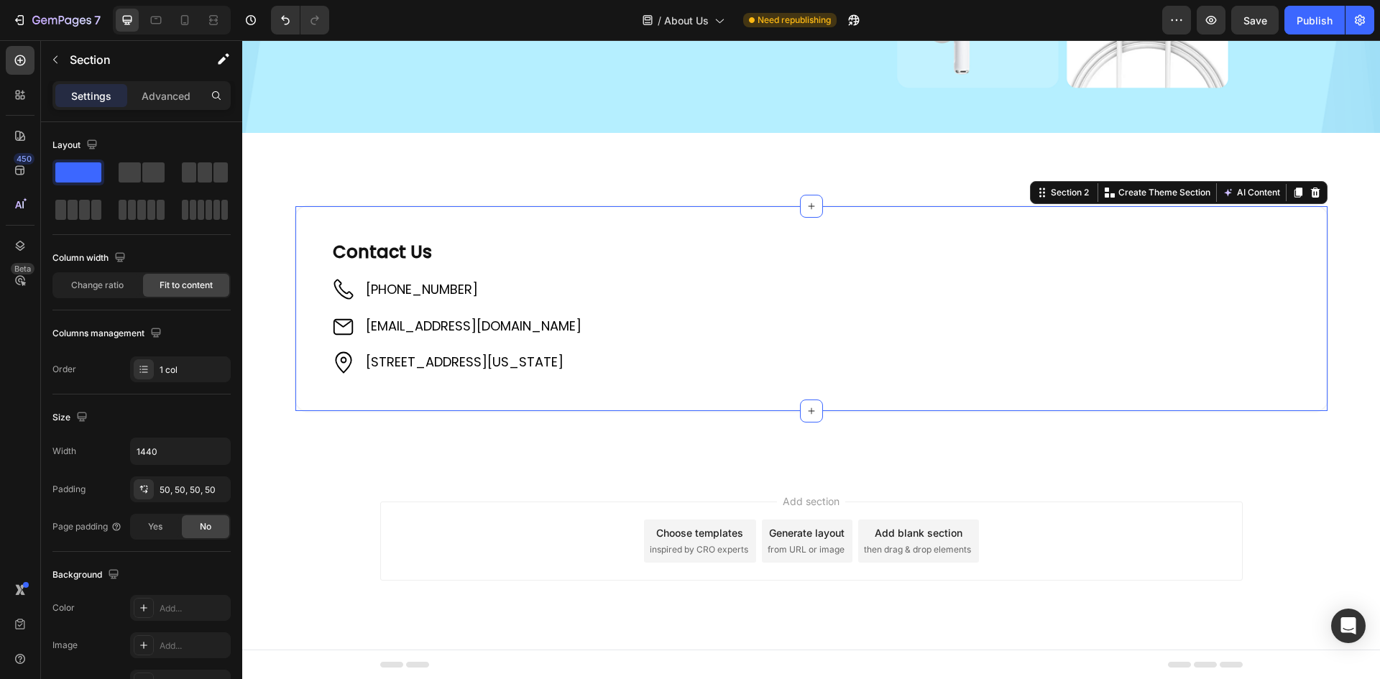
drag, startPoint x: 381, startPoint y: 211, endPoint x: 707, endPoint y: 443, distance: 399.5
drag, startPoint x: 139, startPoint y: 174, endPoint x: 303, endPoint y: 354, distance: 243.7
click at [139, 174] on span at bounding box center [130, 172] width 22 height 20
click at [813, 206] on div at bounding box center [811, 206] width 23 height 23
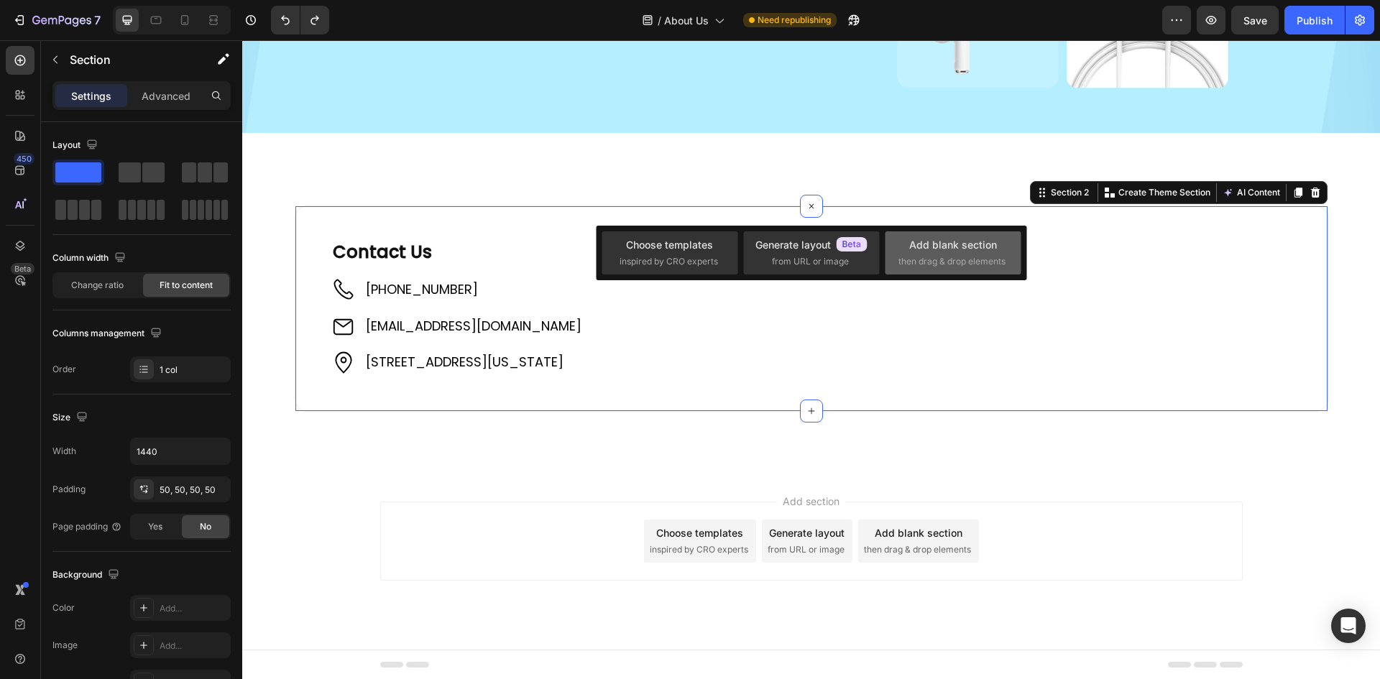
drag, startPoint x: 932, startPoint y: 249, endPoint x: 688, endPoint y: 209, distance: 247.6
click at [932, 249] on div "Add blank section" at bounding box center [953, 244] width 88 height 15
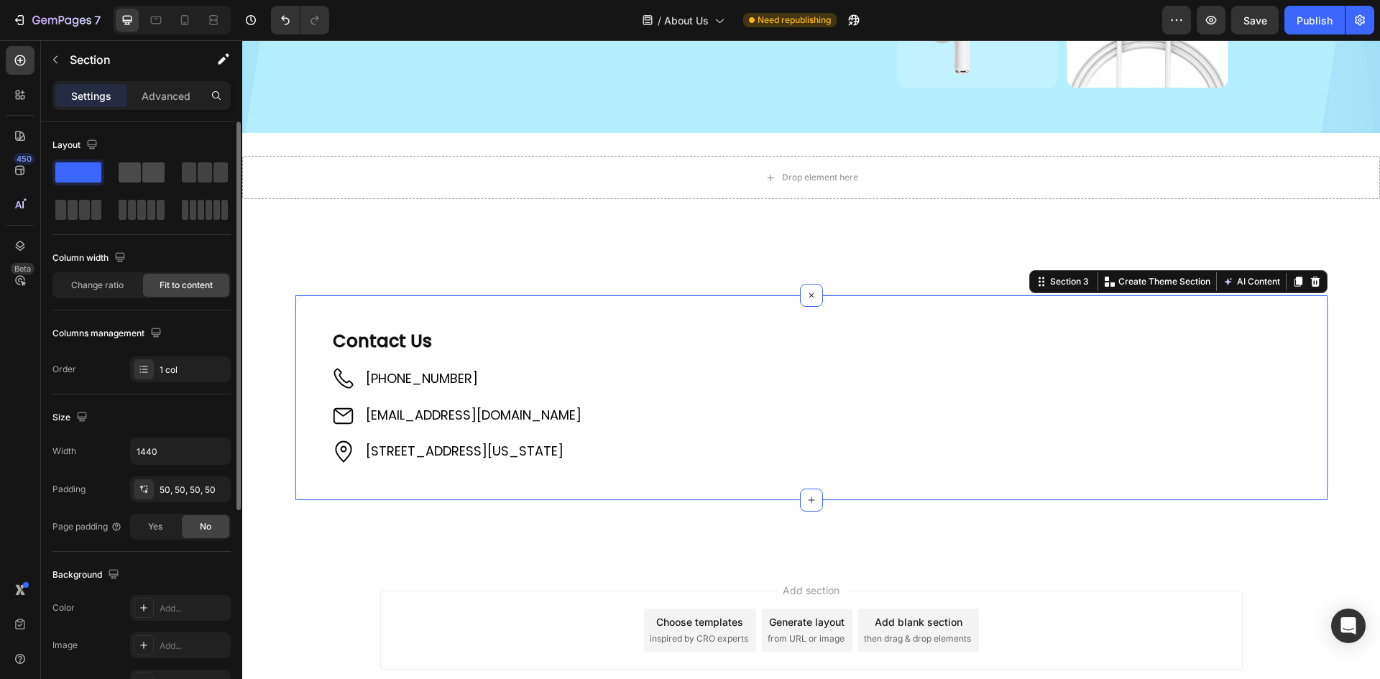
click at [138, 167] on span at bounding box center [130, 172] width 22 height 20
drag, startPoint x: 372, startPoint y: 208, endPoint x: 811, endPoint y: 165, distance: 441.3
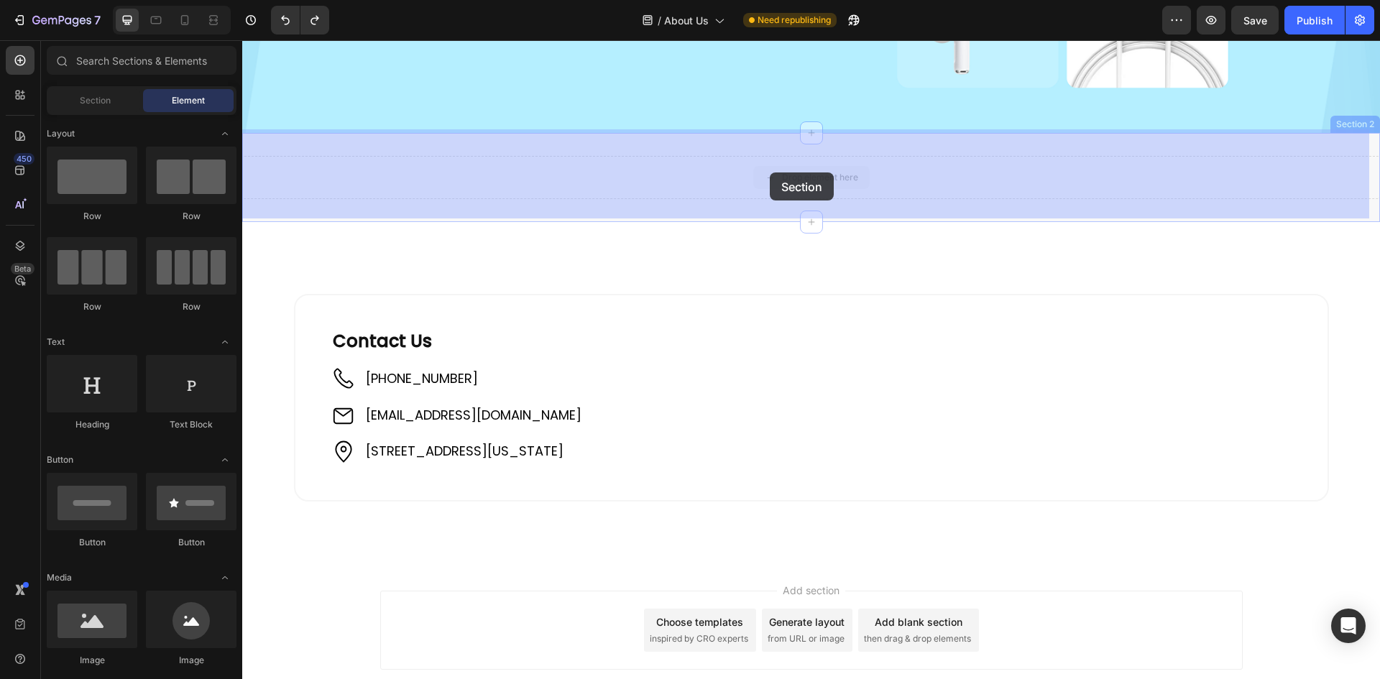
drag, startPoint x: 795, startPoint y: 175, endPoint x: 782, endPoint y: 172, distance: 13.4
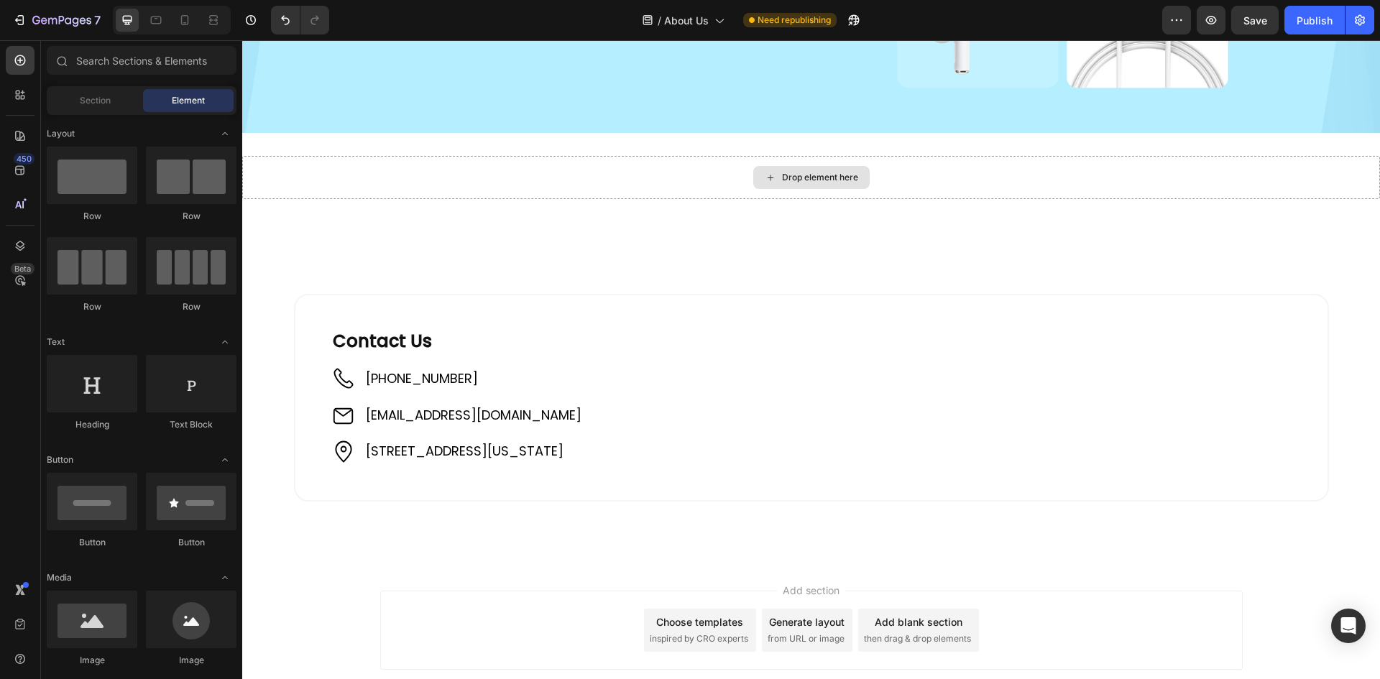
click at [804, 174] on div "Drop element here" at bounding box center [820, 178] width 76 height 12
click at [198, 175] on div at bounding box center [191, 176] width 91 height 58
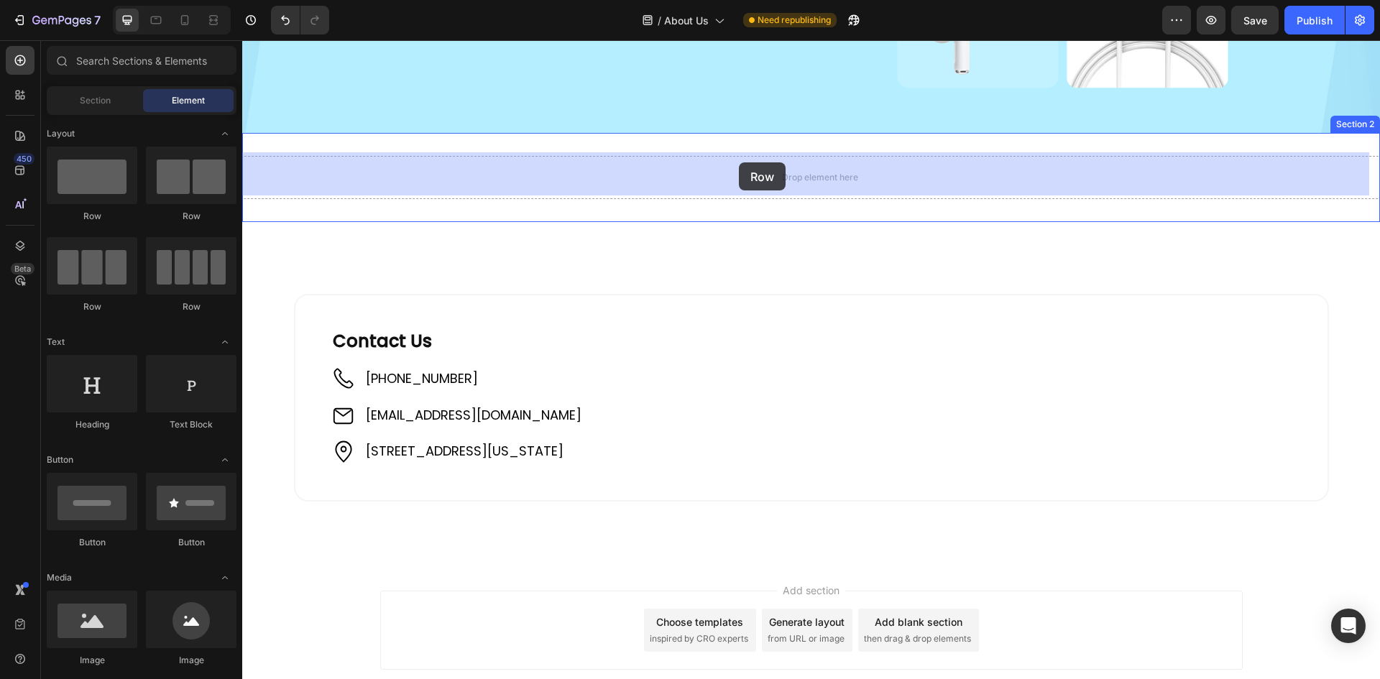
drag, startPoint x: 467, startPoint y: 211, endPoint x: 739, endPoint y: 162, distance: 275.9
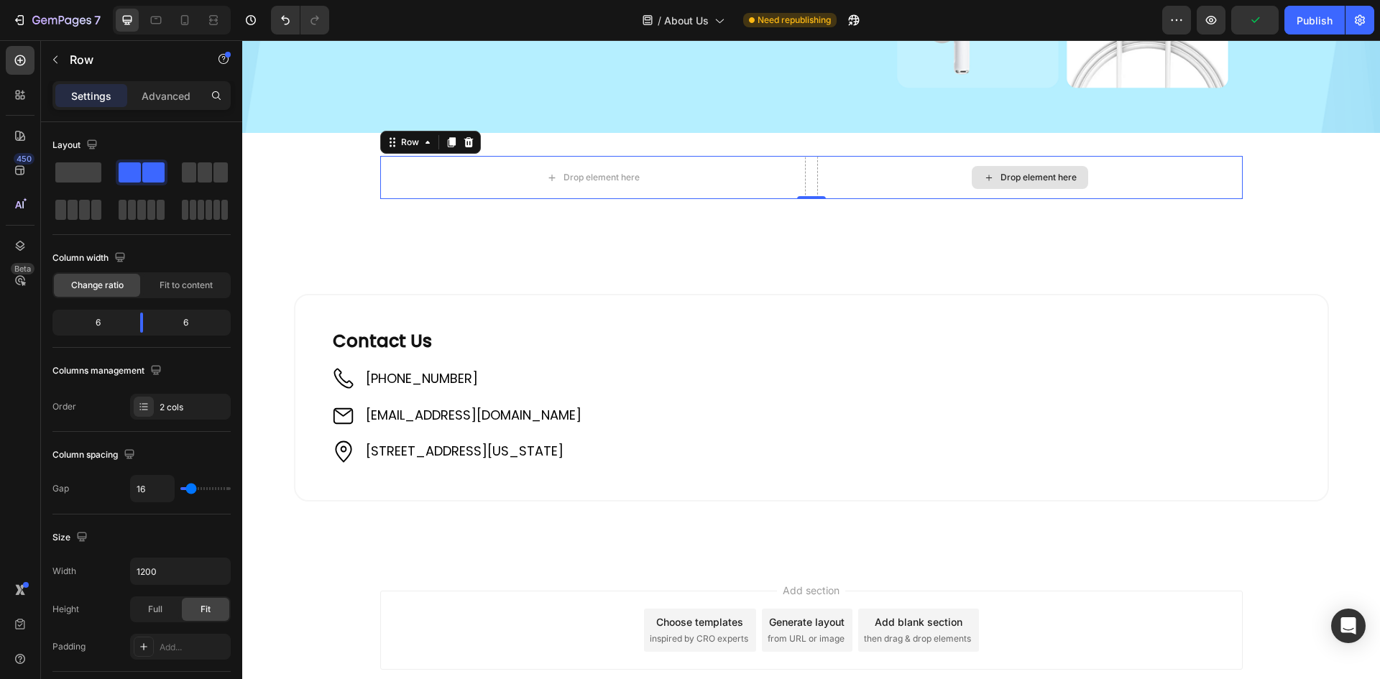
click at [912, 176] on div "Drop element here" at bounding box center [1030, 177] width 426 height 43
click at [983, 172] on icon at bounding box center [989, 178] width 12 height 12
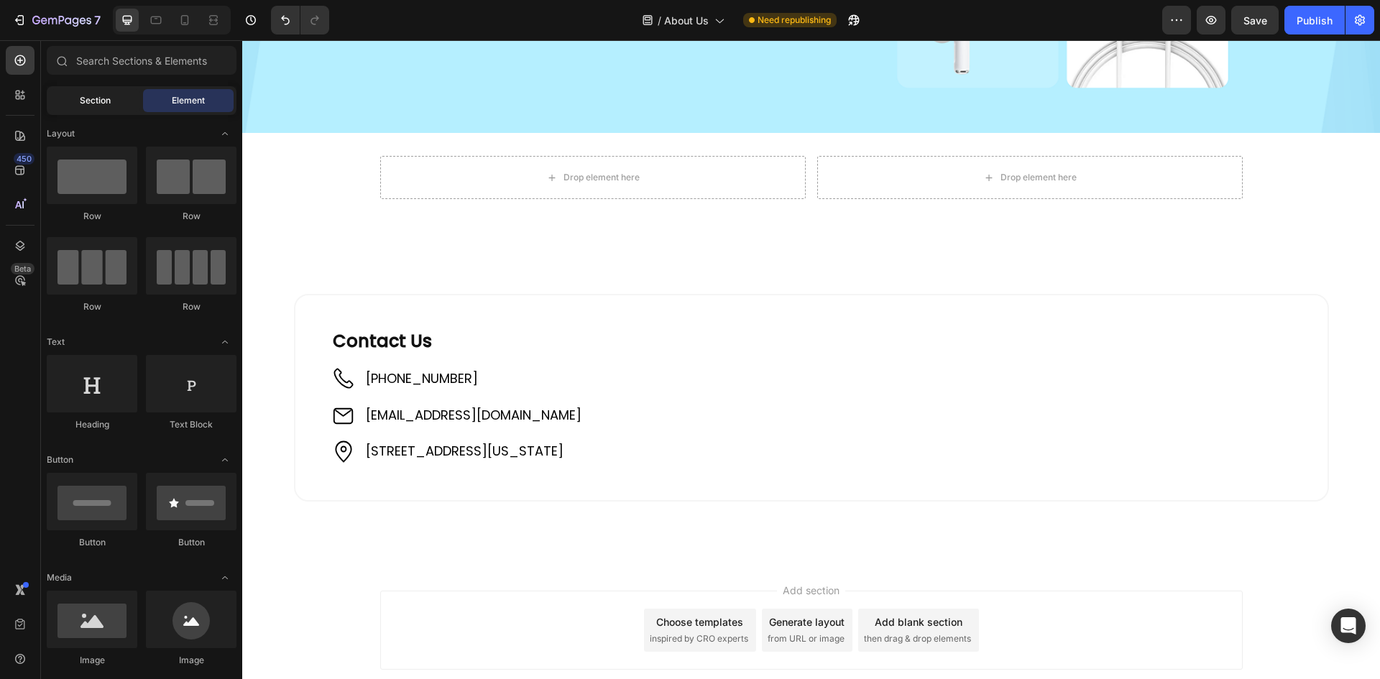
click at [98, 104] on span "Section" at bounding box center [95, 100] width 31 height 13
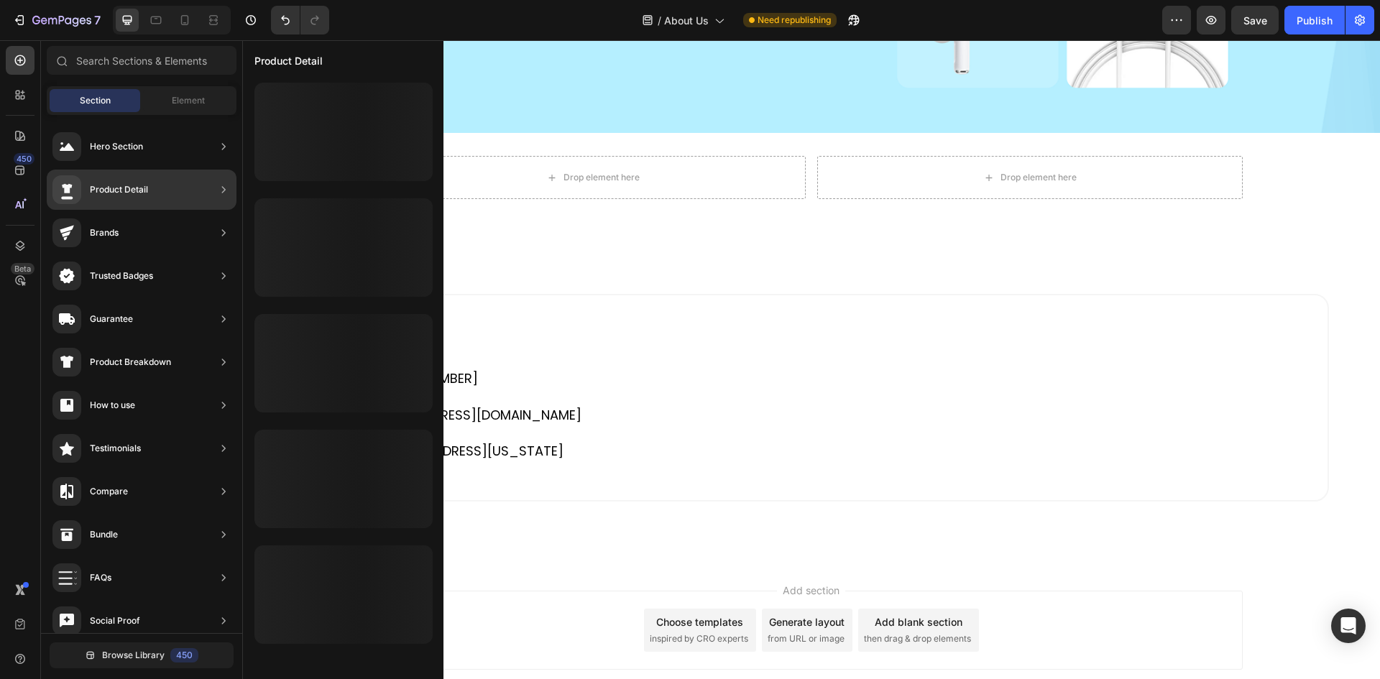
scroll to position [0, 0]
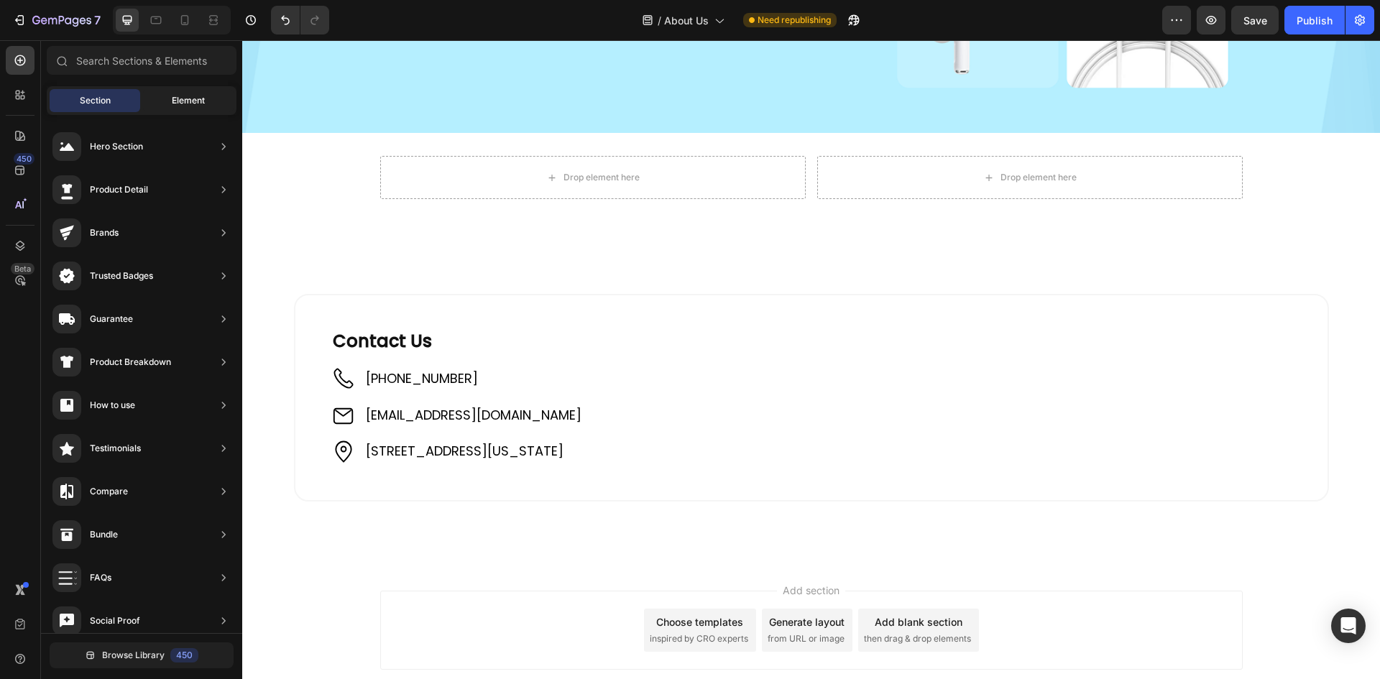
click at [167, 97] on div "Element" at bounding box center [188, 100] width 91 height 23
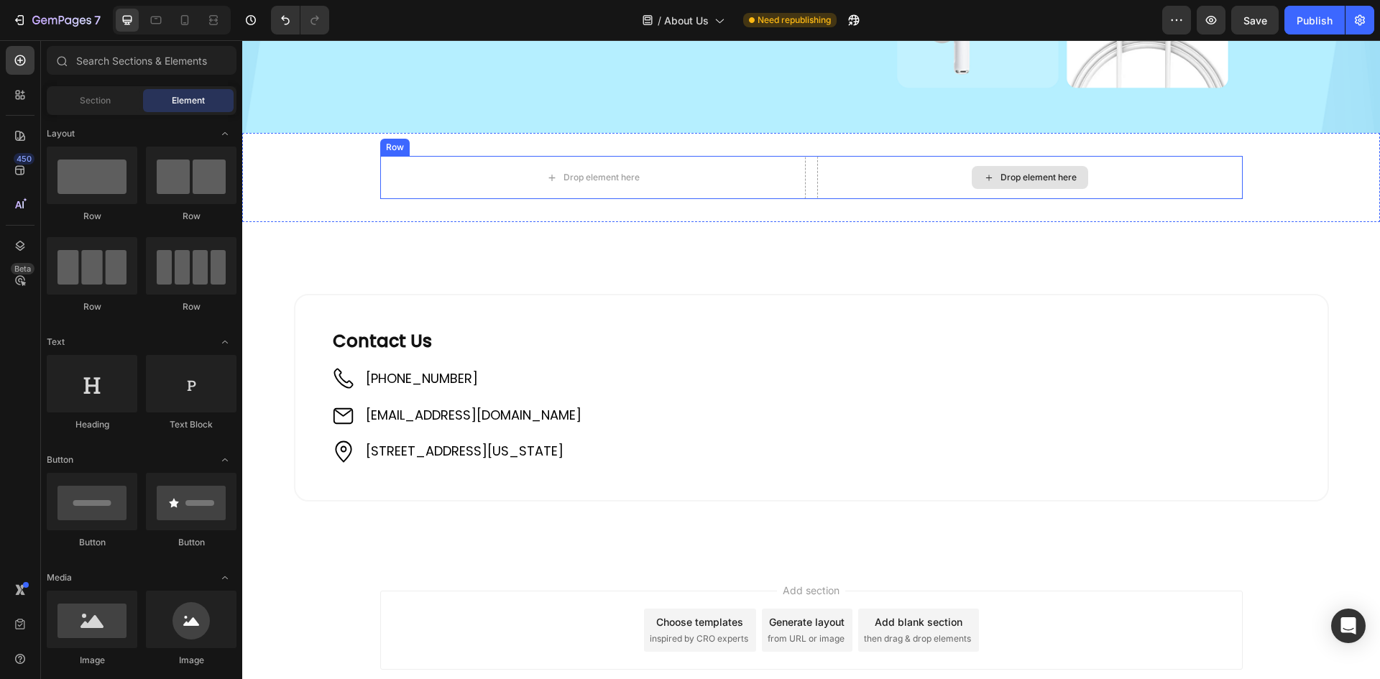
click at [1049, 172] on div "Drop element here" at bounding box center [1039, 178] width 76 height 12
click at [1029, 177] on div "Drop element here" at bounding box center [1039, 178] width 76 height 12
click at [1023, 167] on div "Drop element here" at bounding box center [1030, 177] width 116 height 23
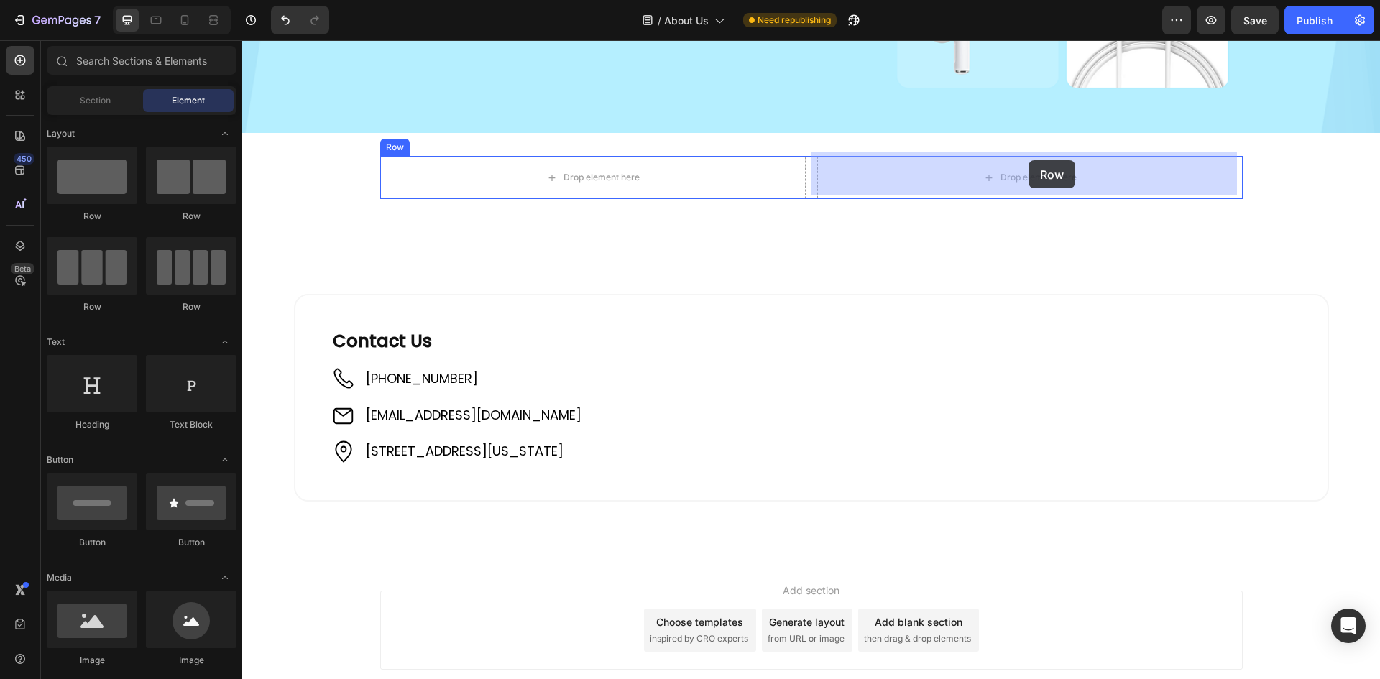
drag, startPoint x: 338, startPoint y: 208, endPoint x: 1029, endPoint y: 160, distance: 692.4
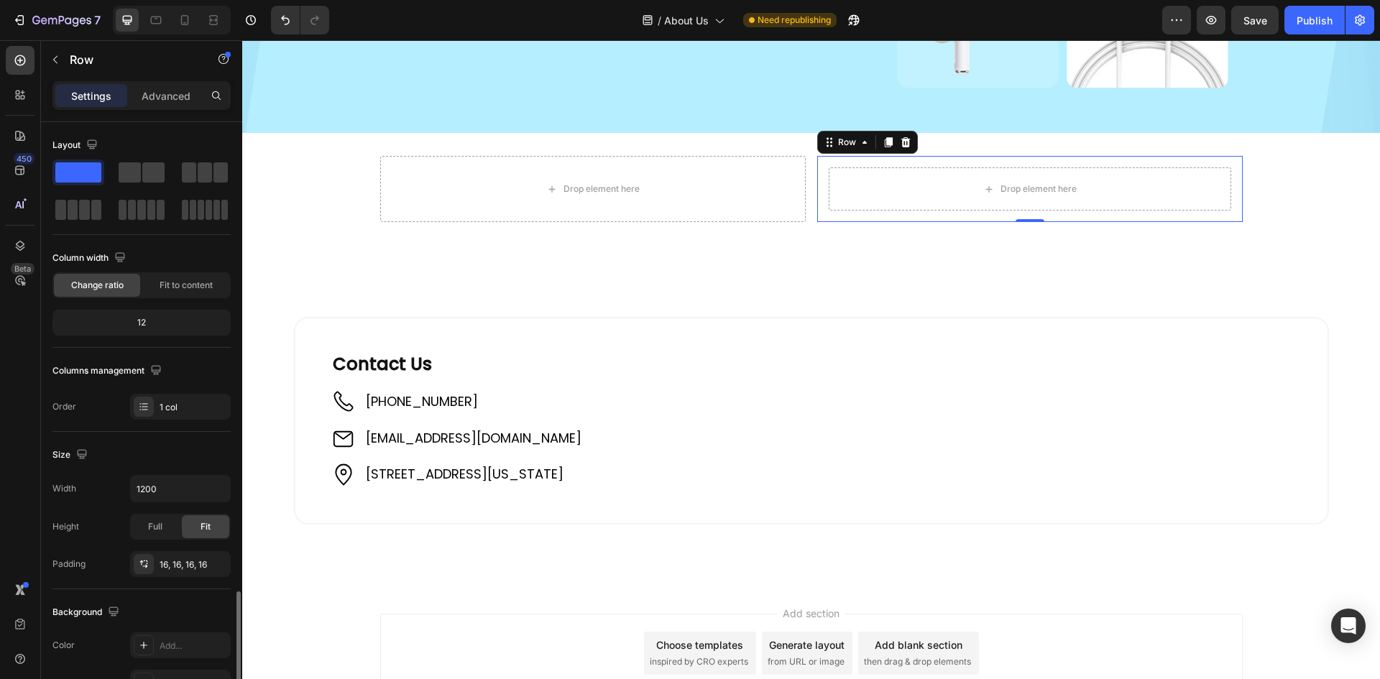
scroll to position [279, 0]
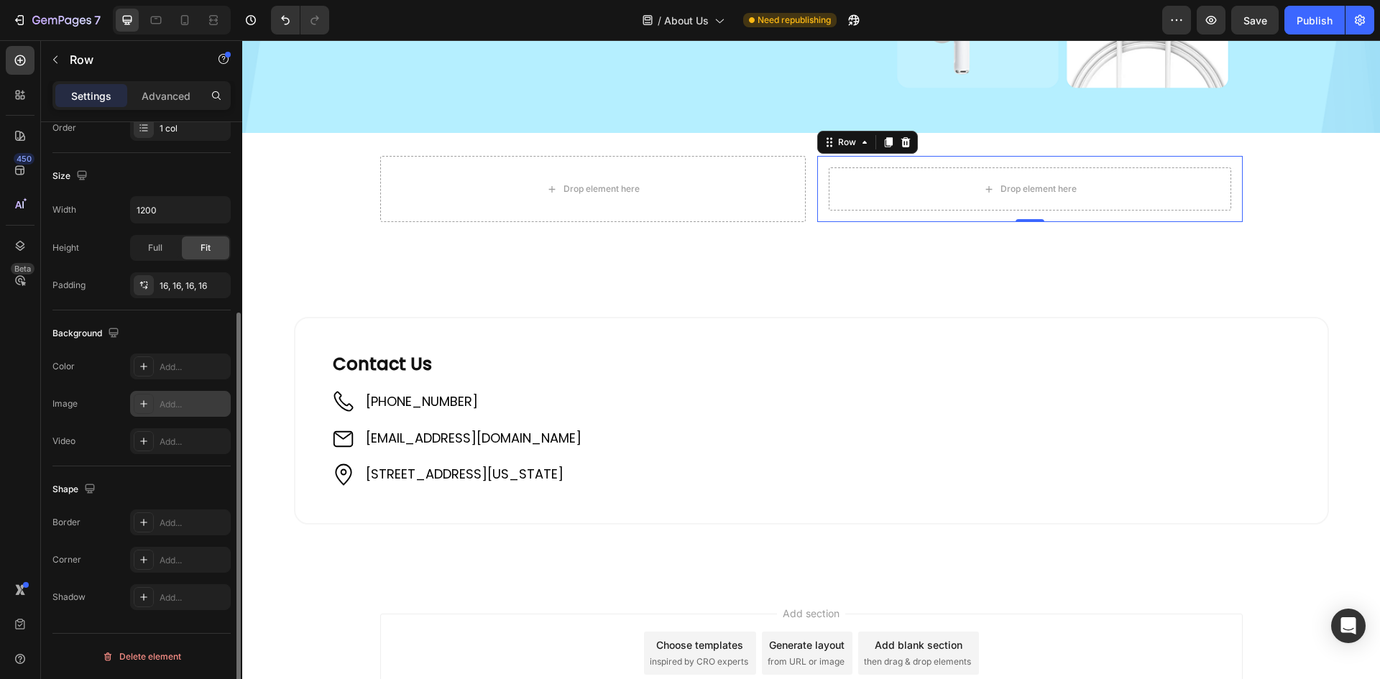
click at [149, 398] on icon at bounding box center [144, 404] width 12 height 12
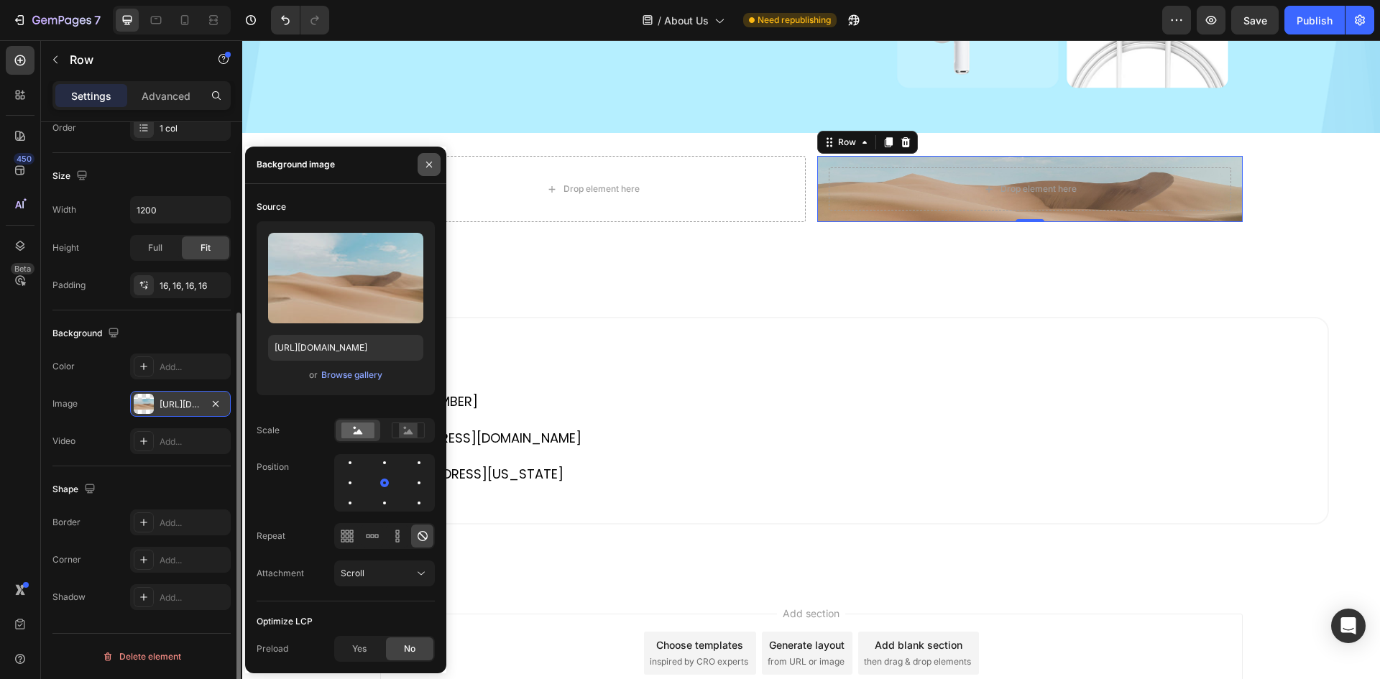
click at [428, 165] on icon "button" at bounding box center [429, 165] width 6 height 6
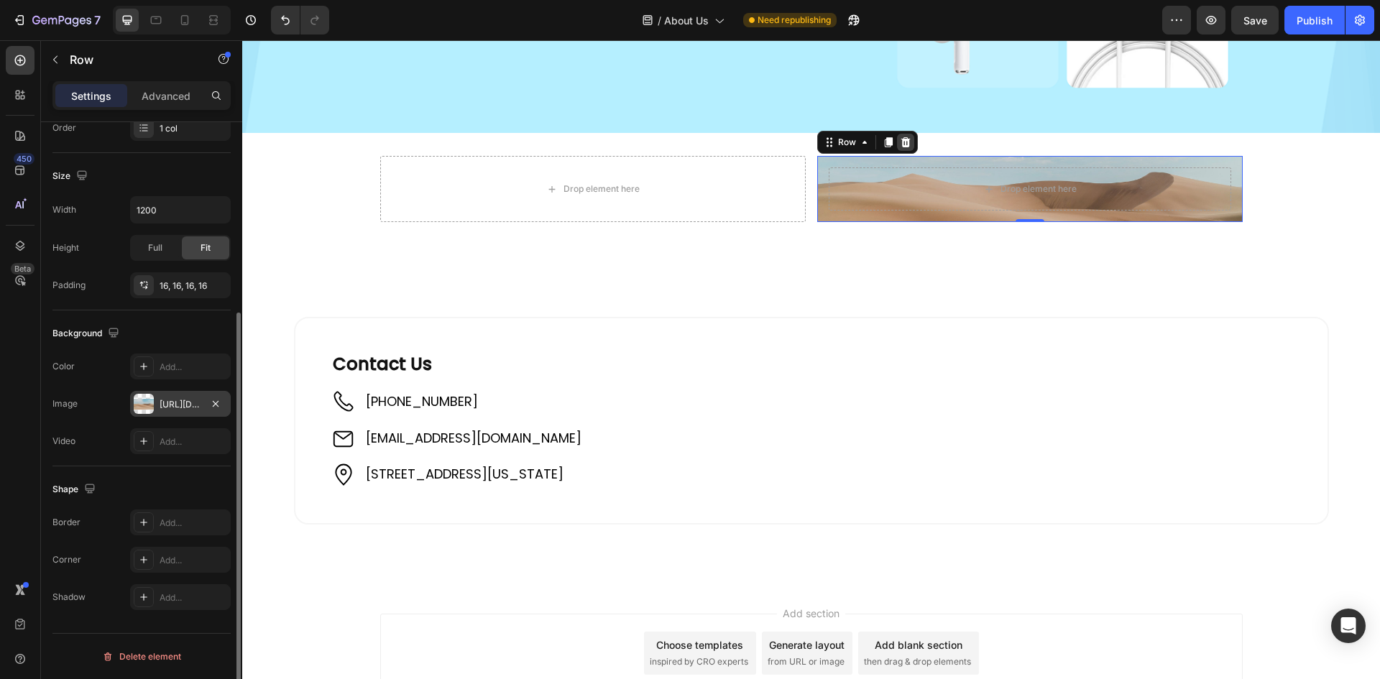
click at [901, 137] on icon at bounding box center [905, 142] width 9 height 10
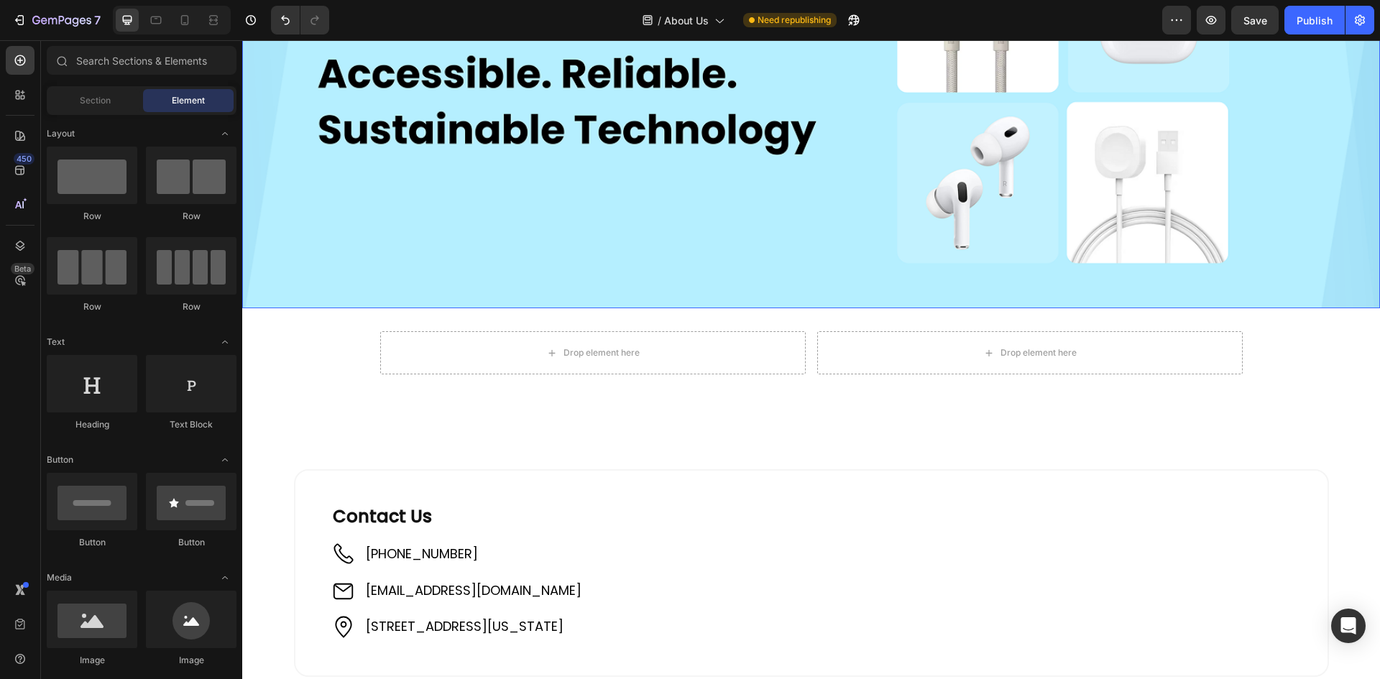
scroll to position [163, 0]
